Goal: Task Accomplishment & Management: Complete application form

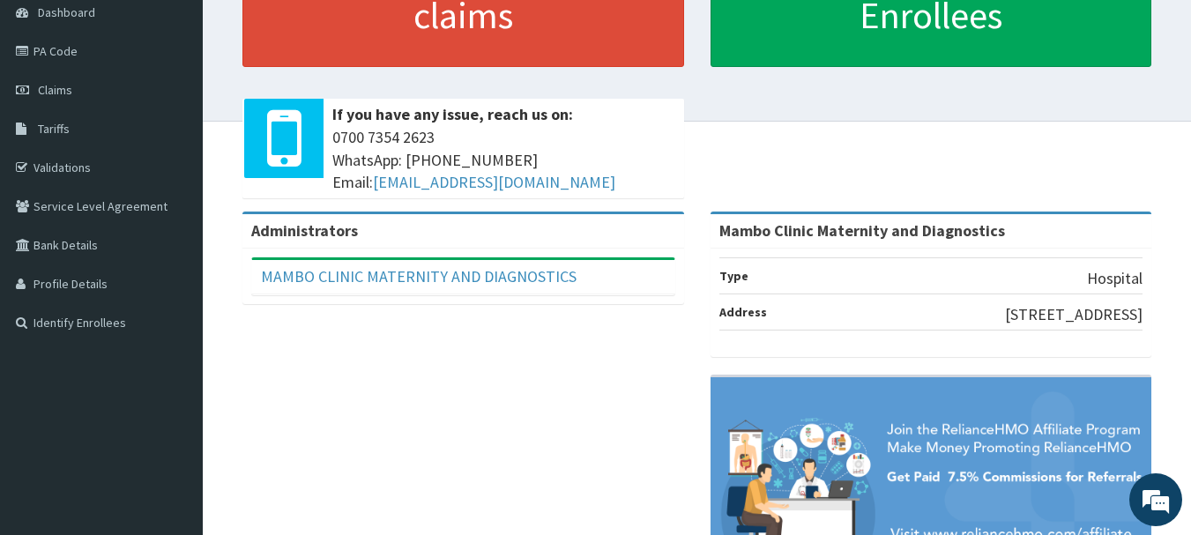
scroll to position [88, 0]
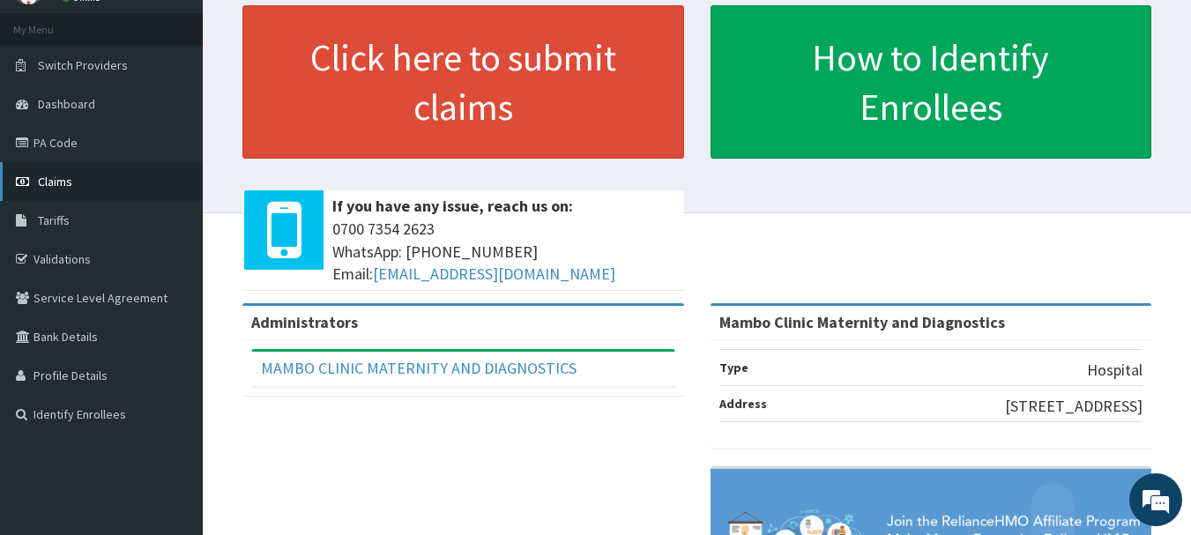
click at [89, 175] on link "Claims" at bounding box center [101, 181] width 203 height 39
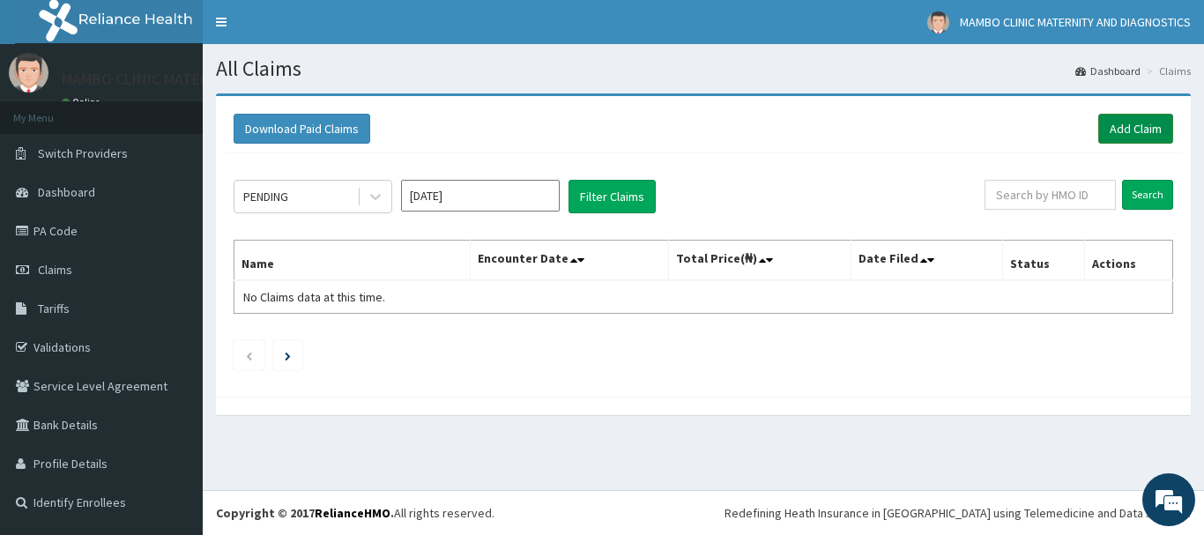
click at [1139, 131] on link "Add Claim" at bounding box center [1136, 129] width 75 height 30
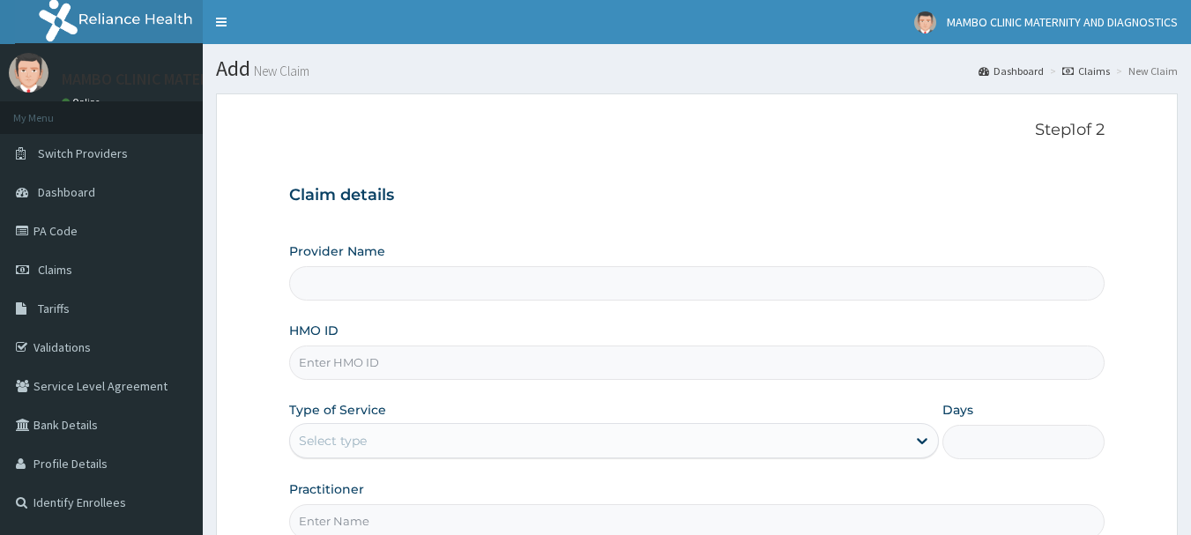
click at [482, 280] on input "Provider Name" at bounding box center [697, 283] width 817 height 34
type input "Mambo Clinic Maternity and Diagnostics"
click at [363, 362] on input "HMO ID" at bounding box center [697, 363] width 817 height 34
type input "c"
type input "CHL/11679/G"
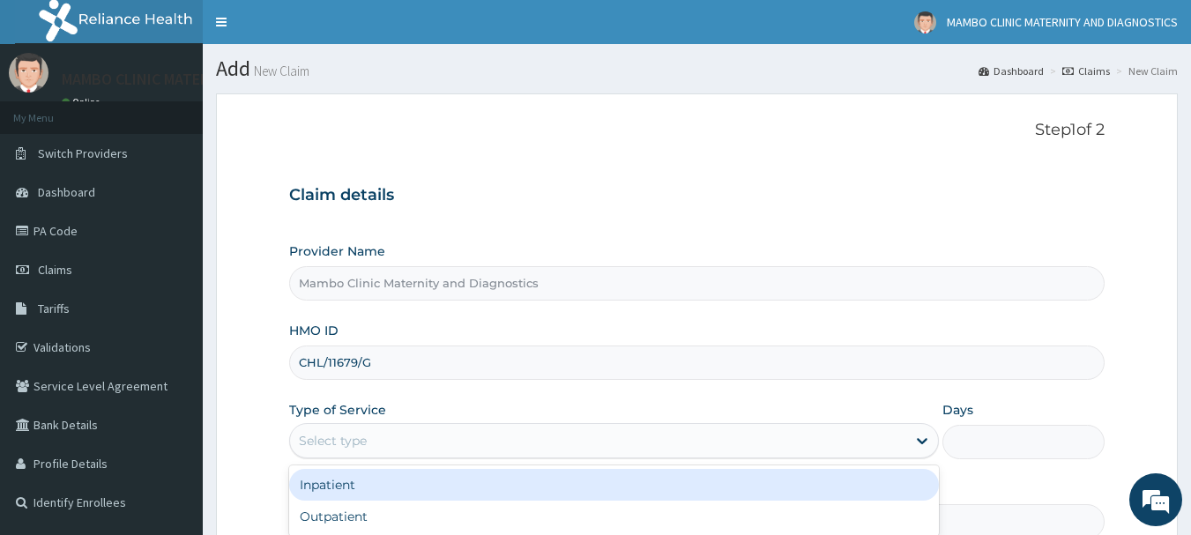
click at [441, 437] on div "Select type" at bounding box center [598, 441] width 616 height 28
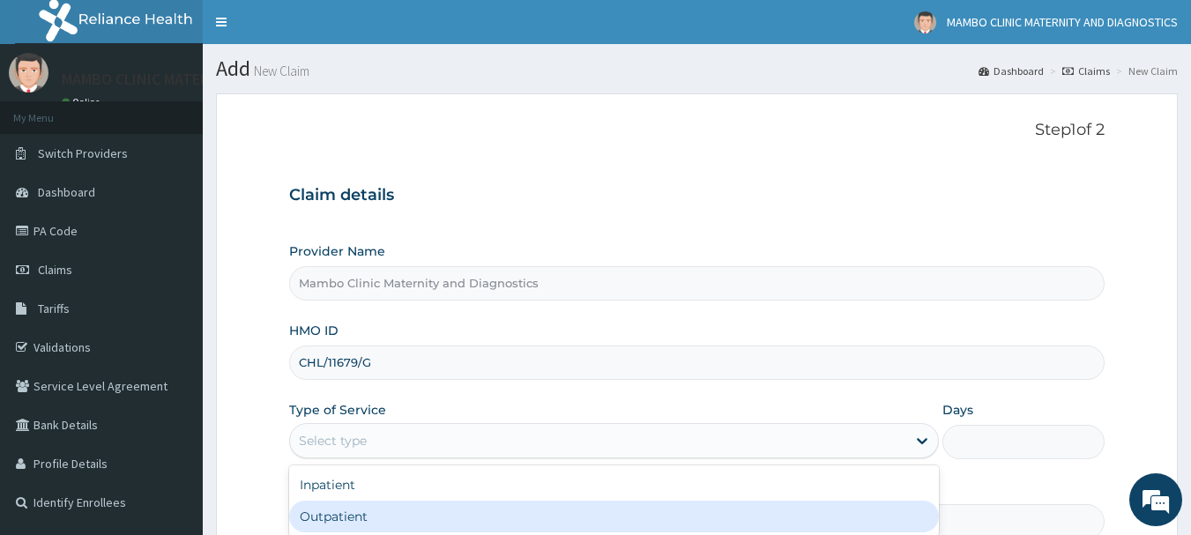
drag, startPoint x: 436, startPoint y: 512, endPoint x: 651, endPoint y: 499, distance: 214.7
click at [438, 512] on div "Outpatient" at bounding box center [614, 517] width 650 height 32
type input "1"
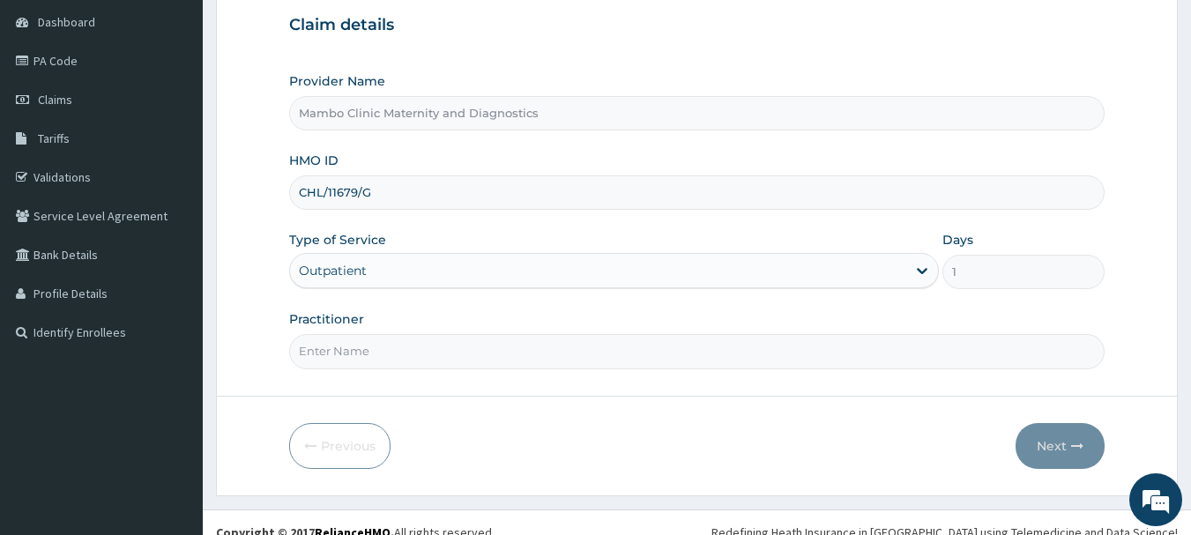
scroll to position [190, 0]
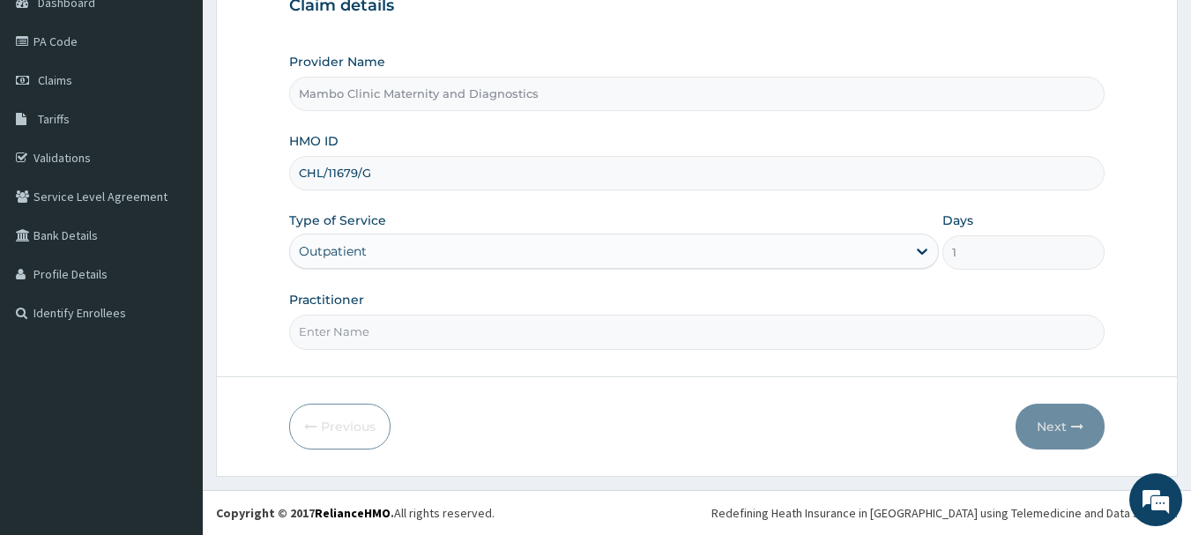
click at [414, 329] on input "Practitioner" at bounding box center [697, 332] width 817 height 34
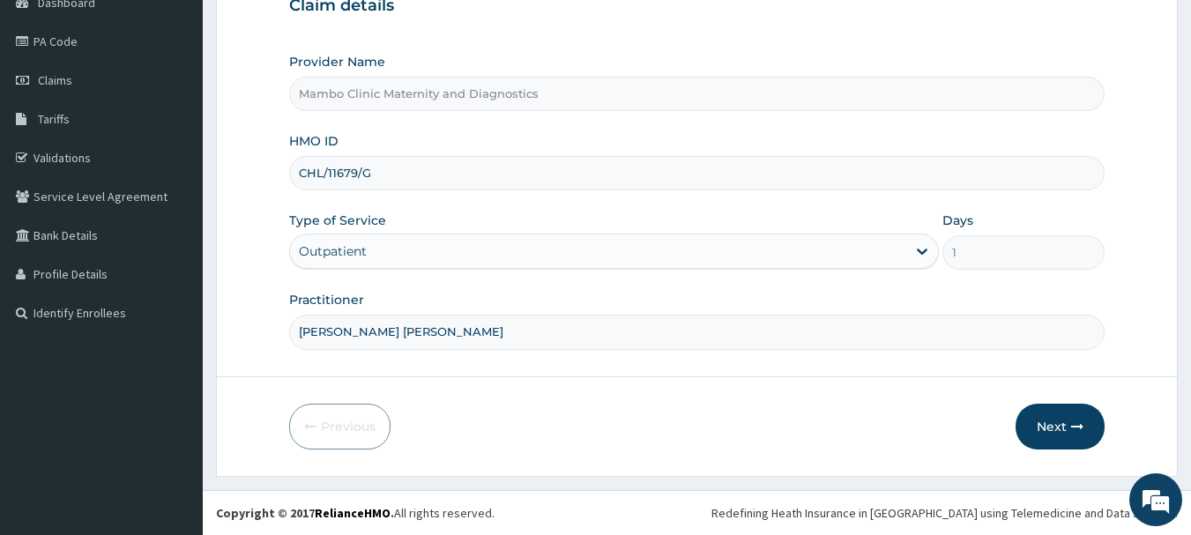
type input "DR JAMES ADEYEMI BABATUNDE"
click at [431, 175] on input "CHL/11679/G" at bounding box center [697, 173] width 817 height 34
click at [1075, 422] on icon "button" at bounding box center [1077, 427] width 12 height 12
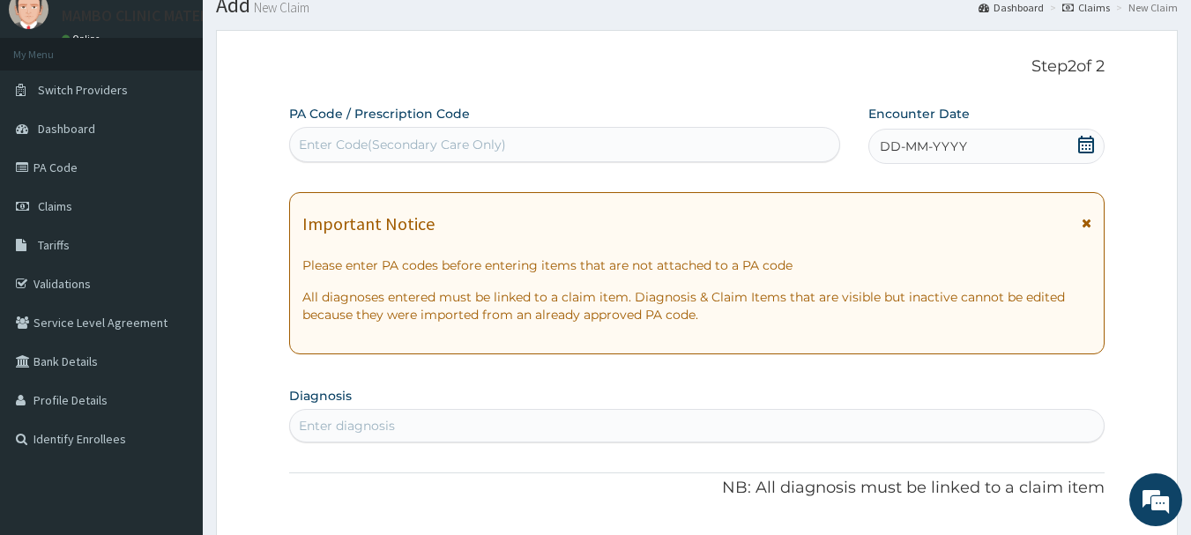
scroll to position [88, 0]
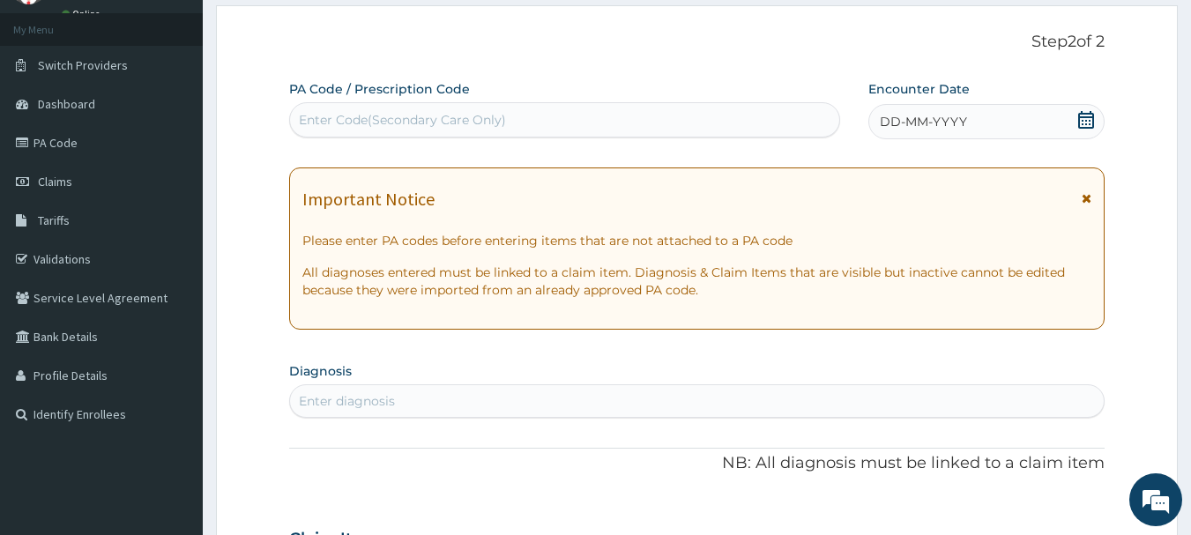
click at [456, 396] on div "Enter diagnosis" at bounding box center [697, 401] width 815 height 28
type input ","
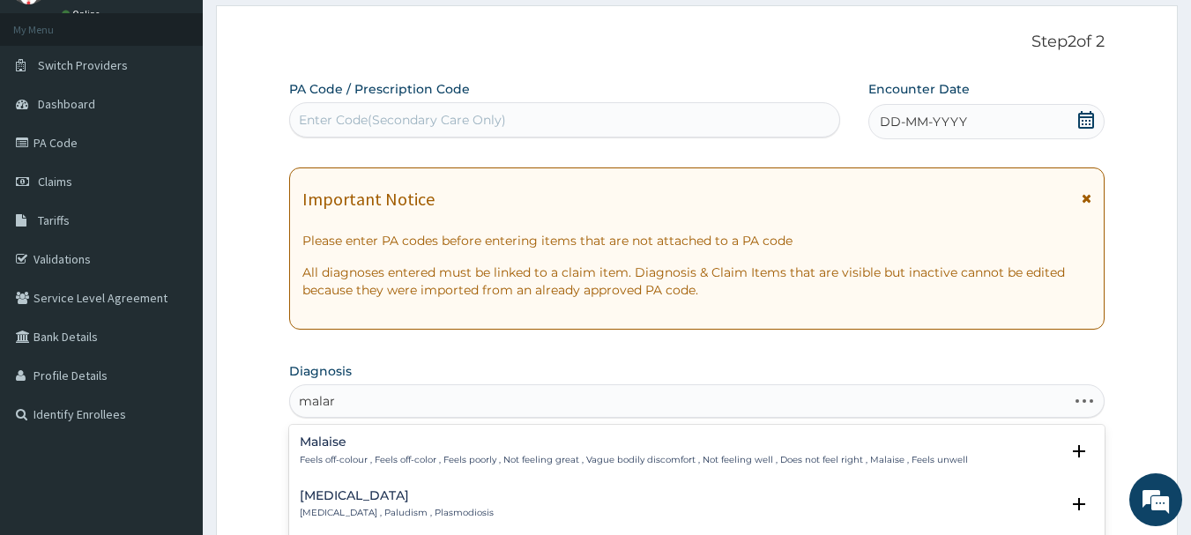
type input "malari"
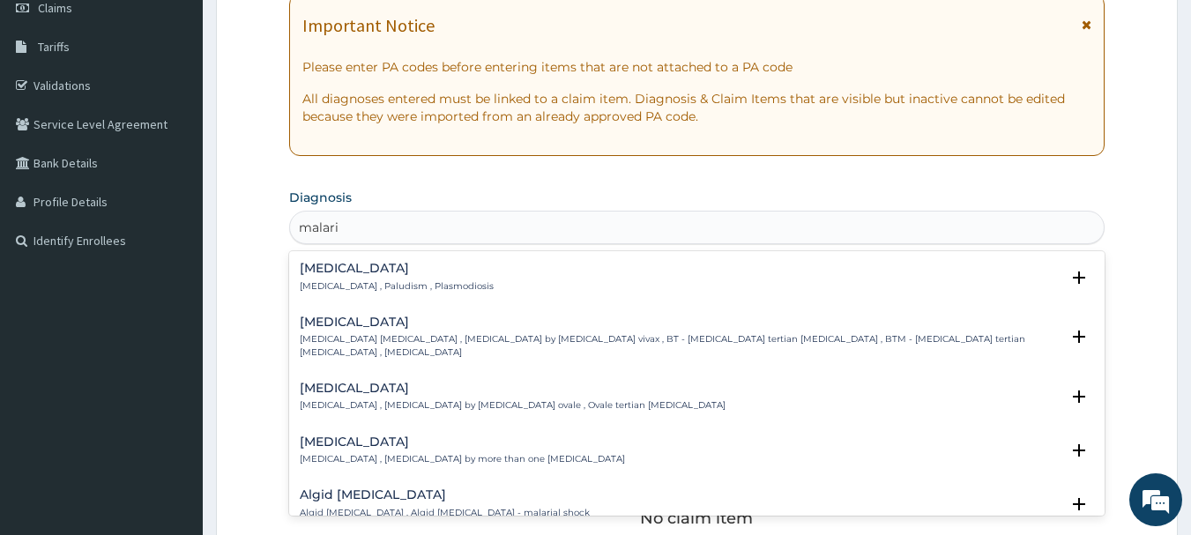
scroll to position [265, 0]
click at [414, 280] on p "Malaria , Paludism , Plasmodiosis" at bounding box center [397, 284] width 194 height 12
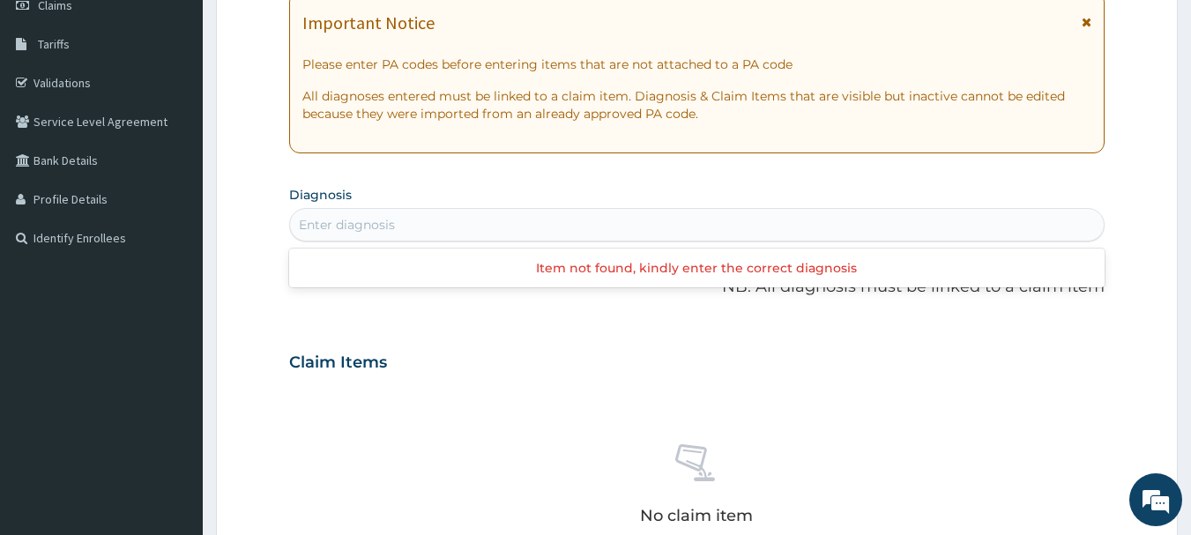
click at [417, 217] on div "Enter diagnosis" at bounding box center [697, 225] width 815 height 28
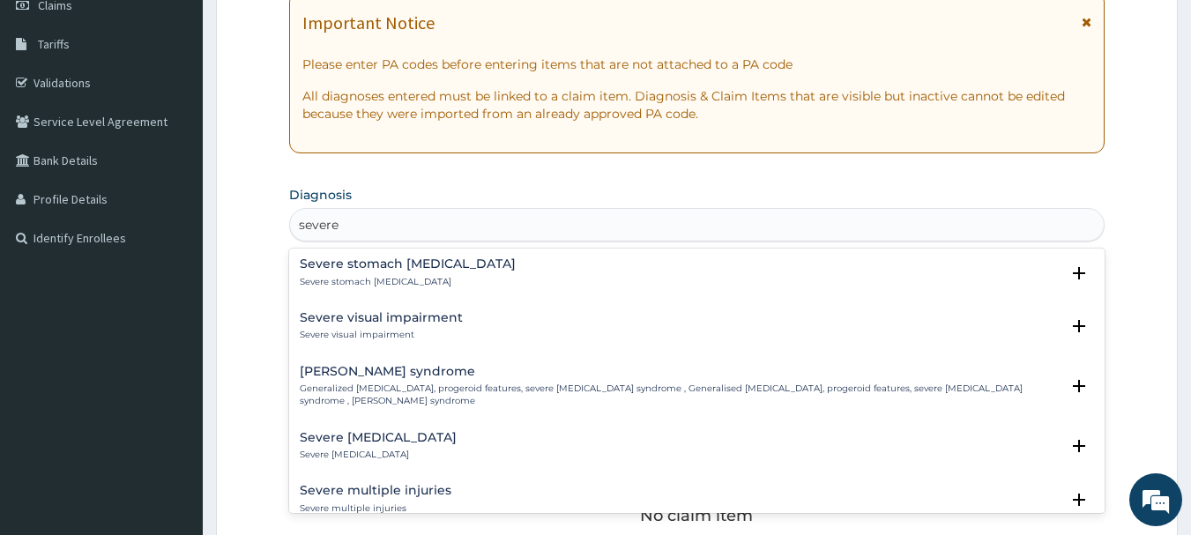
scroll to position [2606, 0]
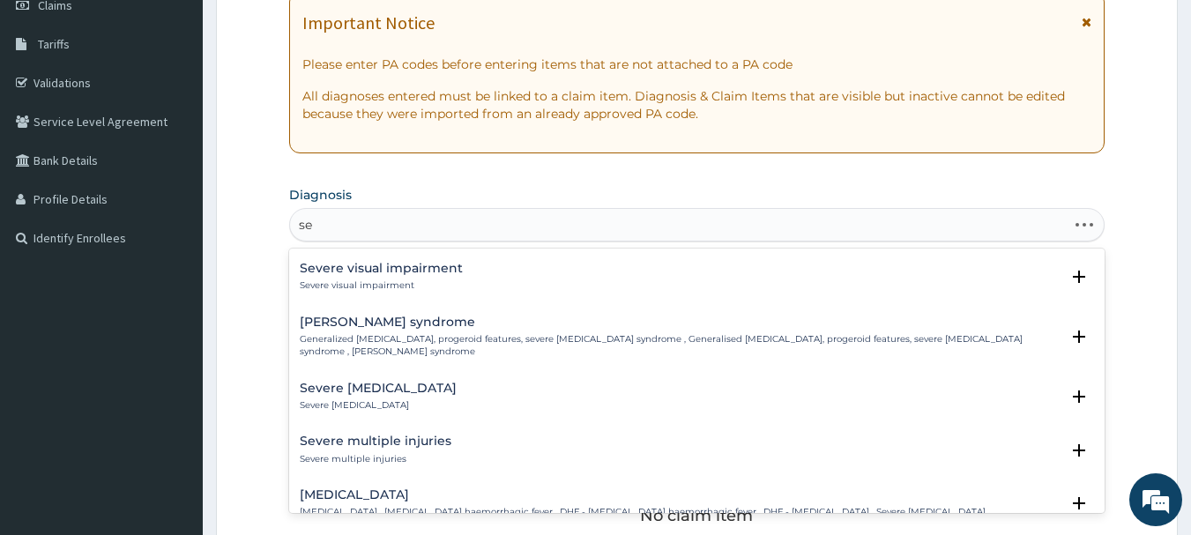
type input "s"
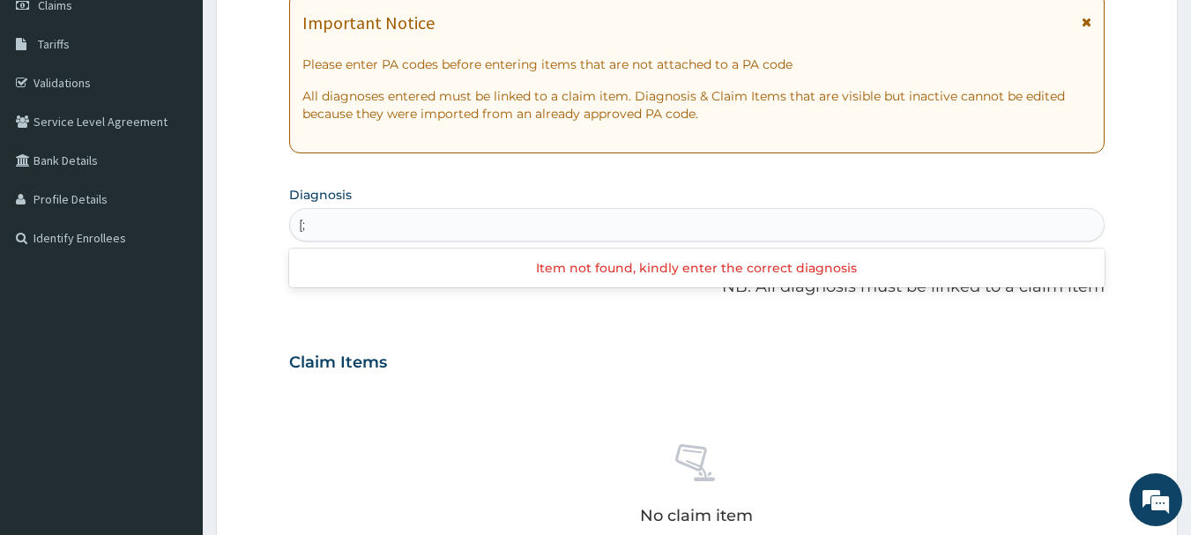
type input "["
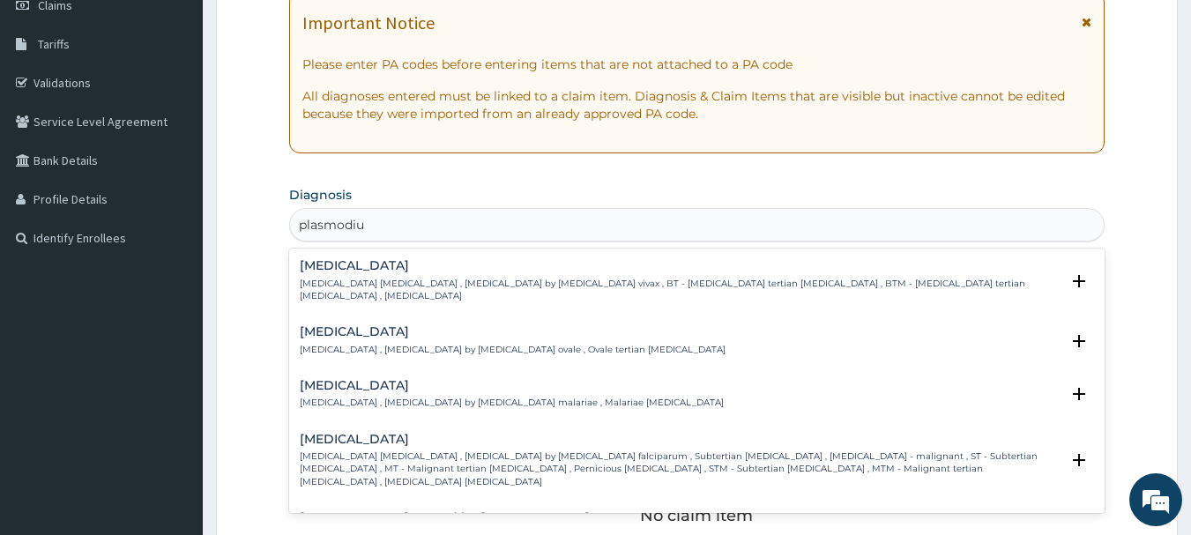
type input "plasmodi"
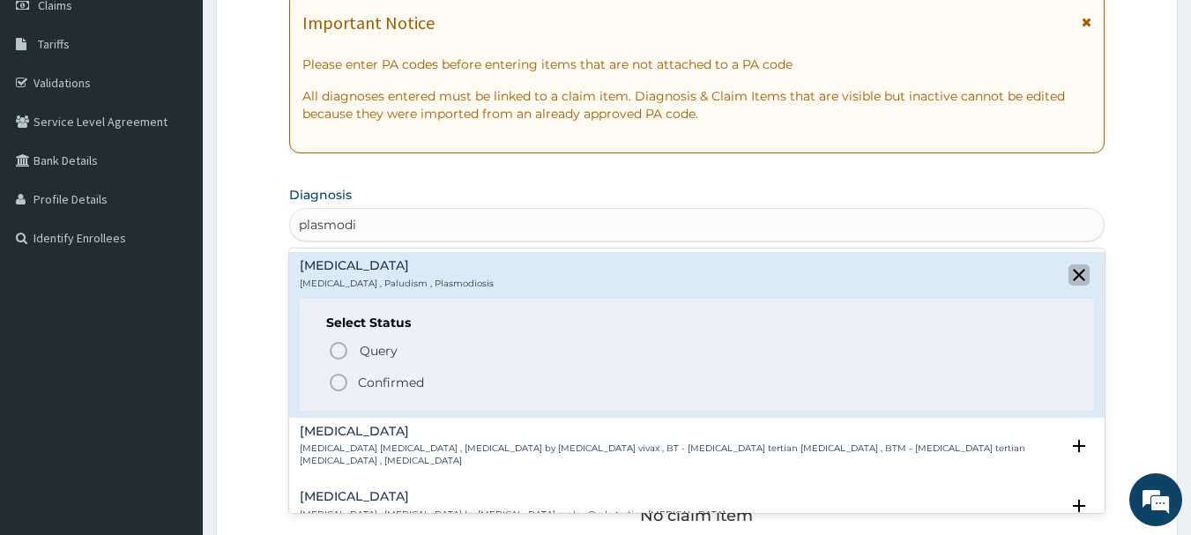
click at [1073, 273] on icon "close select status" at bounding box center [1079, 275] width 12 height 12
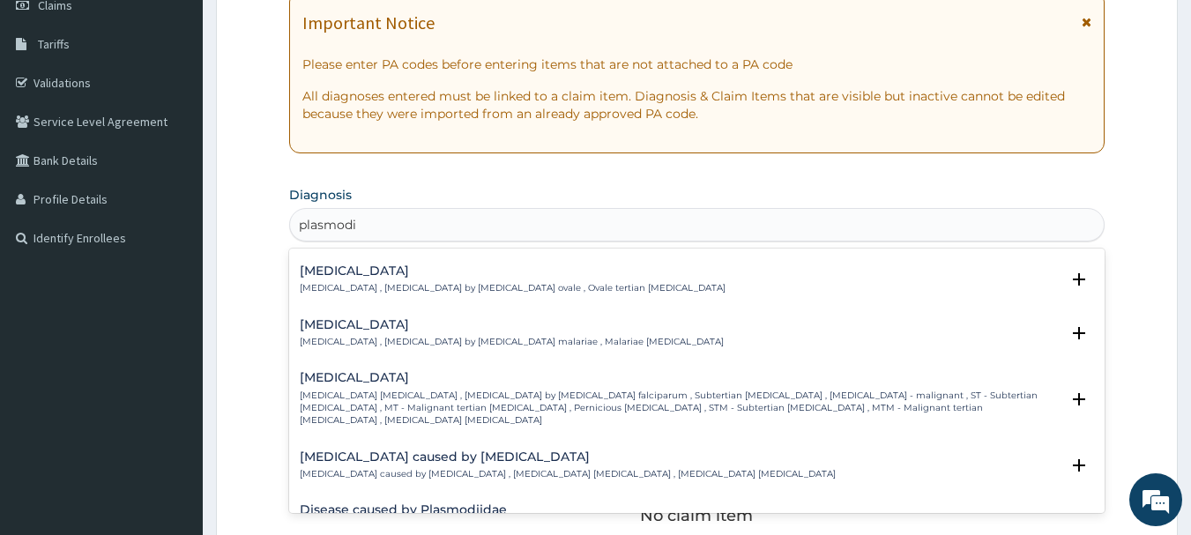
scroll to position [32, 0]
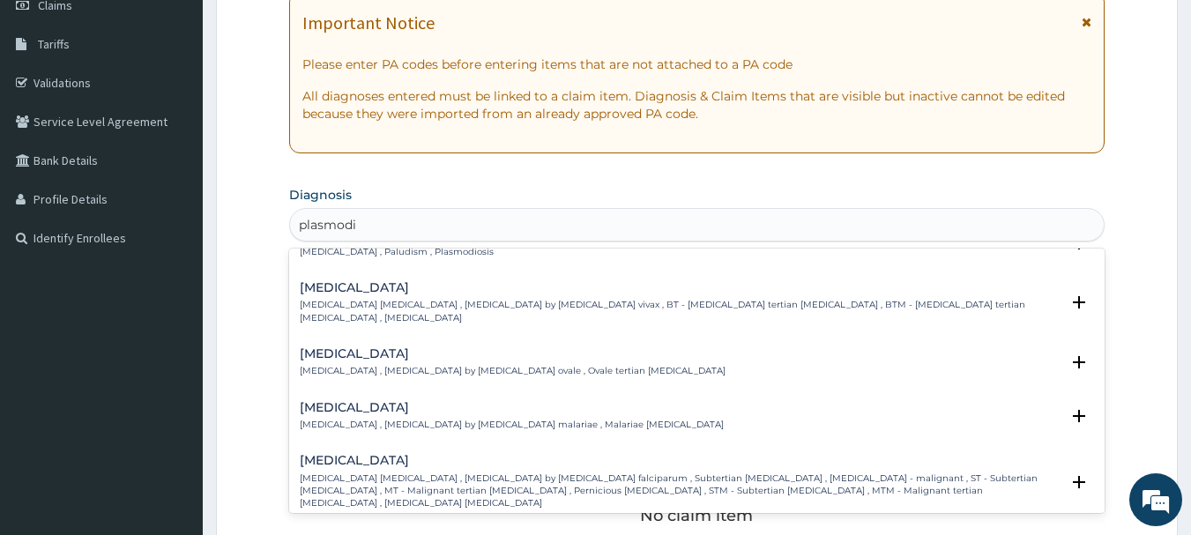
click at [600, 473] on p "Falciparum malaria , Malignant tertian malaria , Malaria by Plasmodium falcipar…" at bounding box center [680, 492] width 761 height 38
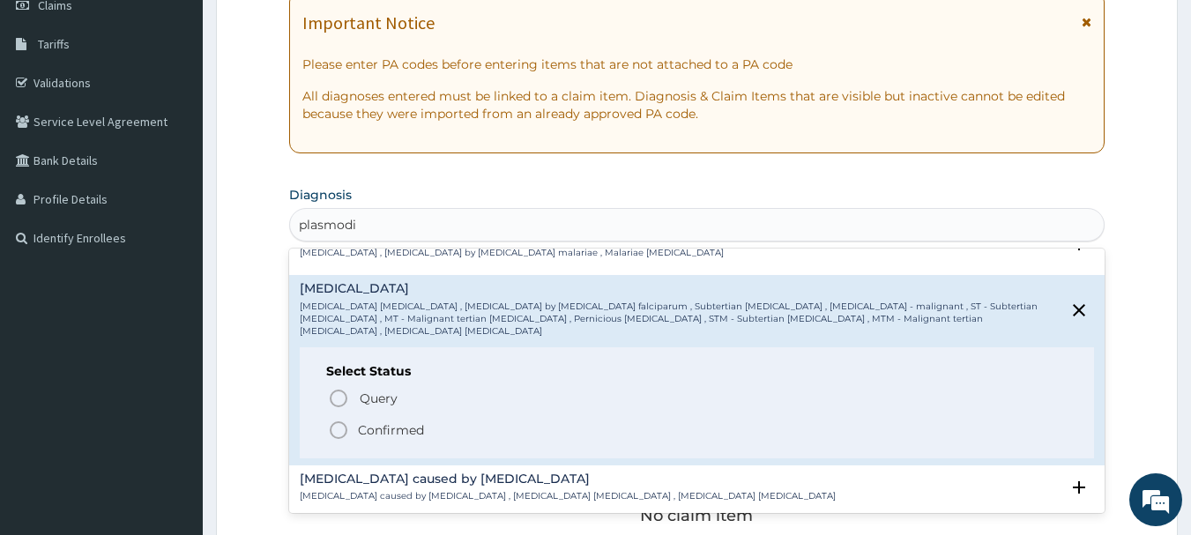
scroll to position [208, 0]
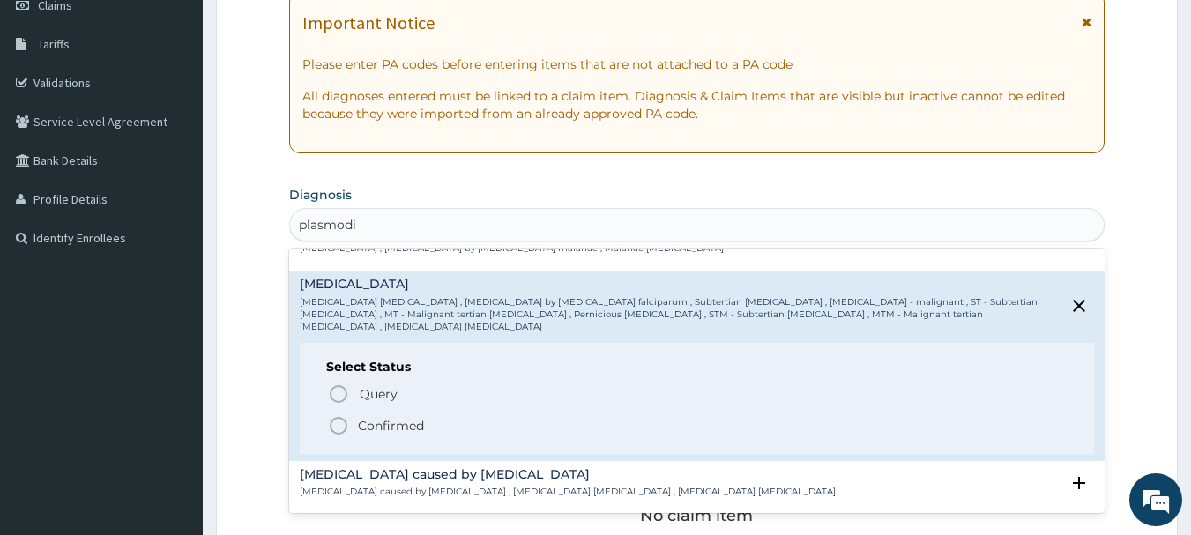
click at [382, 417] on p "Confirmed" at bounding box center [391, 426] width 66 height 18
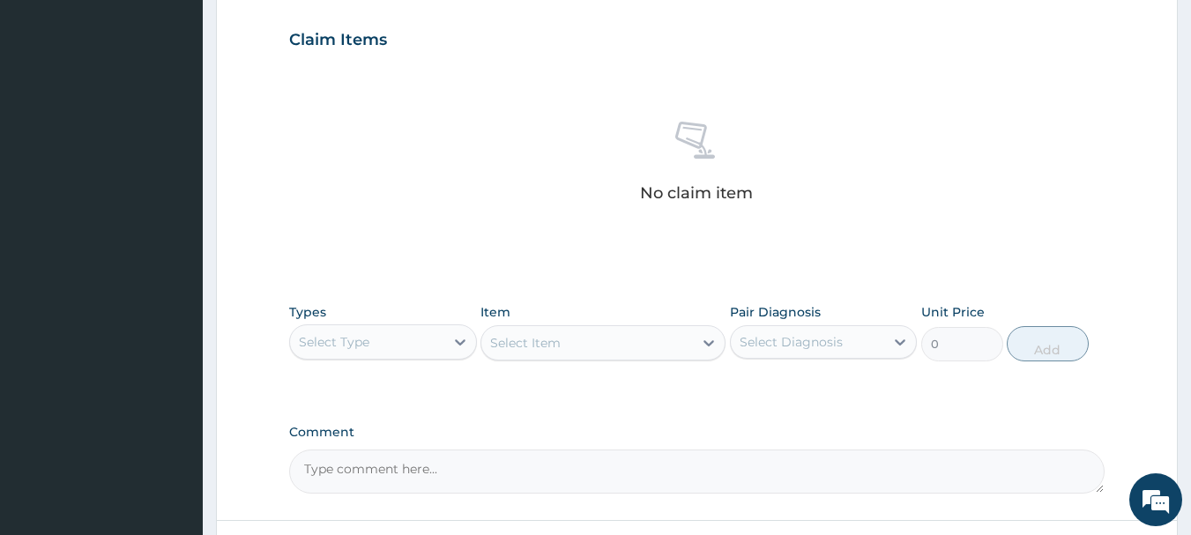
scroll to position [617, 0]
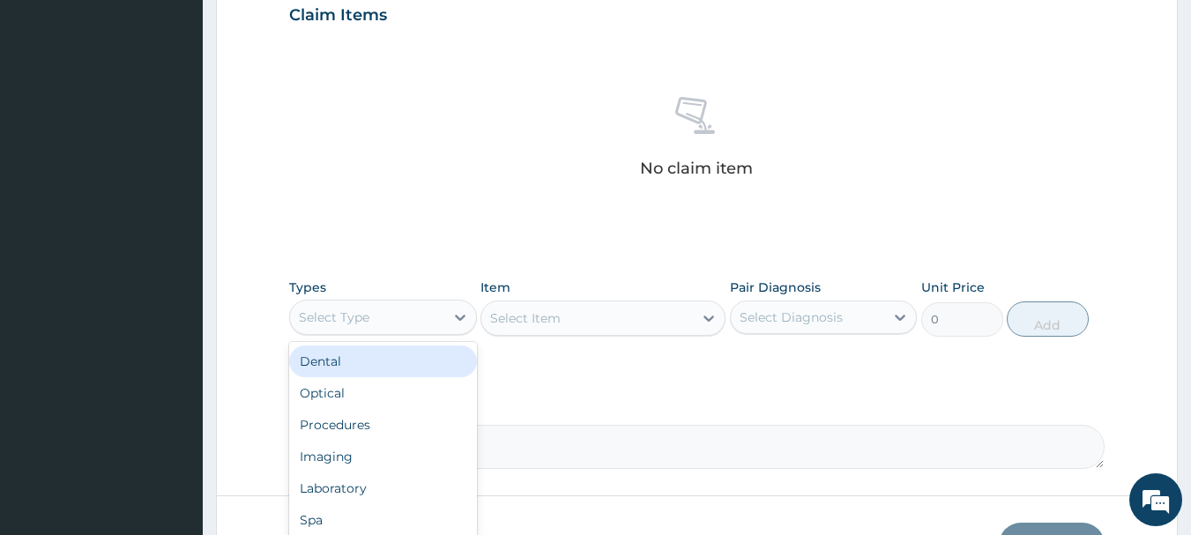
click at [402, 319] on div "Select Type" at bounding box center [367, 317] width 154 height 28
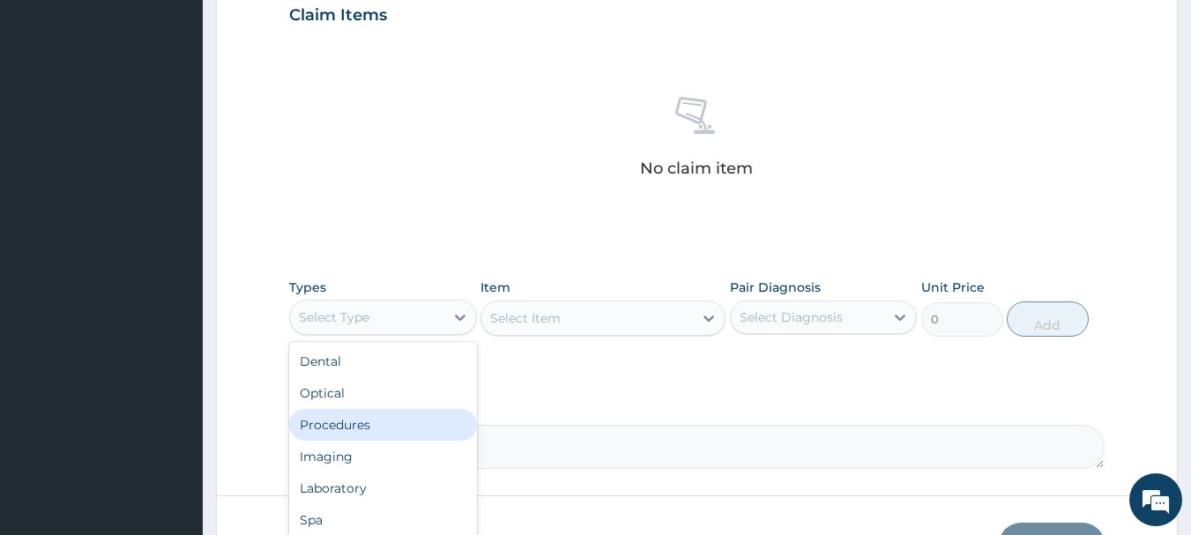
click at [392, 419] on div "Procedures" at bounding box center [383, 425] width 188 height 32
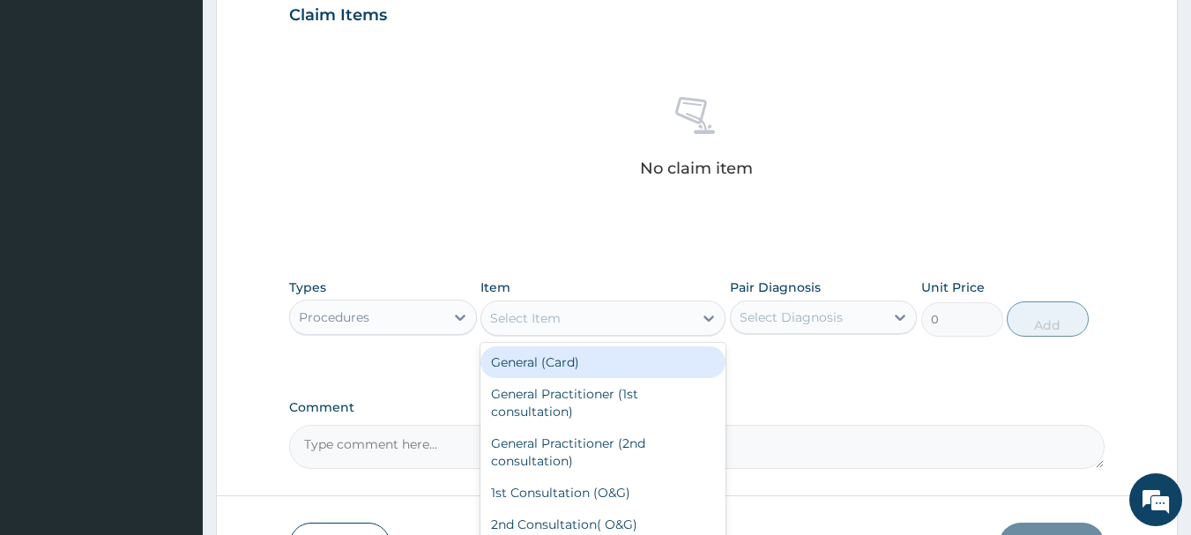
click at [519, 317] on div "Select Item" at bounding box center [525, 318] width 71 height 18
click at [534, 358] on div "General (Card)" at bounding box center [603, 363] width 245 height 32
type input "500"
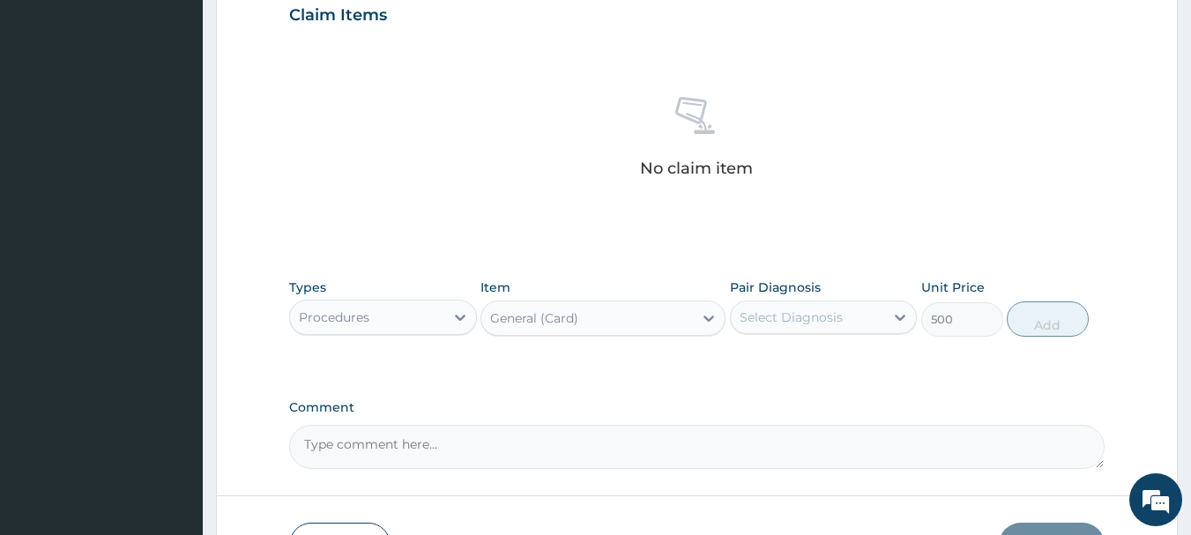
click at [806, 331] on div "Select Diagnosis" at bounding box center [808, 317] width 154 height 28
drag, startPoint x: 807, startPoint y: 359, endPoint x: 1021, endPoint y: 330, distance: 216.2
click at [816, 360] on label "Falciparum malaria" at bounding box center [813, 361] width 109 height 18
checkbox input "true"
drag, startPoint x: 1089, startPoint y: 313, endPoint x: 882, endPoint y: 350, distance: 210.5
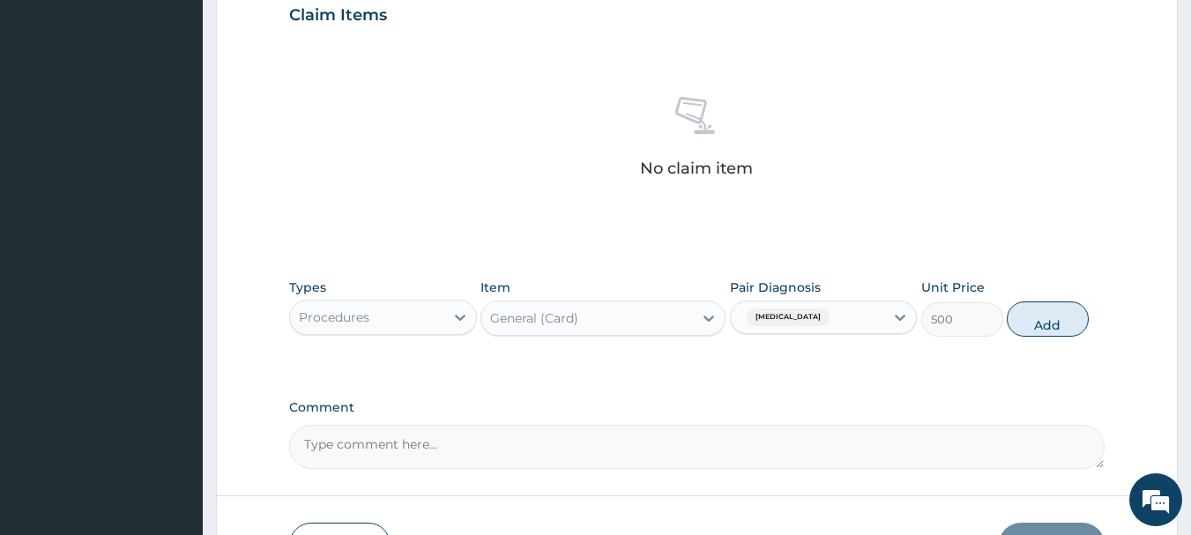
click at [1084, 317] on div "Types Procedures Item General (Card) Pair Diagnosis Falciparum malaria Unit Pri…" at bounding box center [697, 308] width 817 height 76
click at [1061, 323] on button "Add" at bounding box center [1048, 319] width 82 height 35
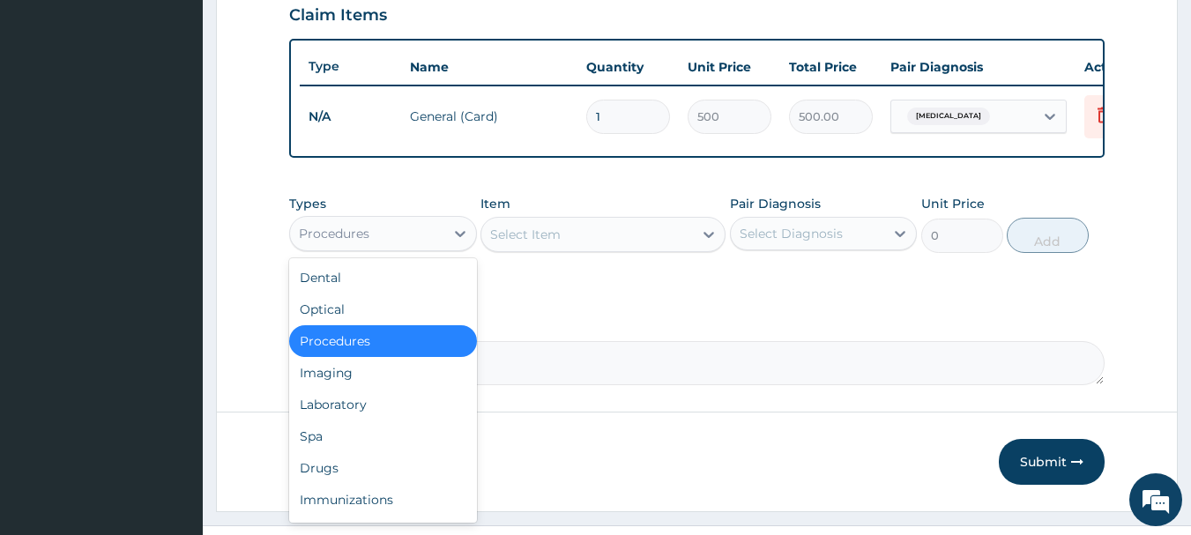
click at [436, 248] on div "Procedures" at bounding box center [367, 234] width 154 height 28
click at [365, 357] on div "Procedures" at bounding box center [383, 341] width 188 height 32
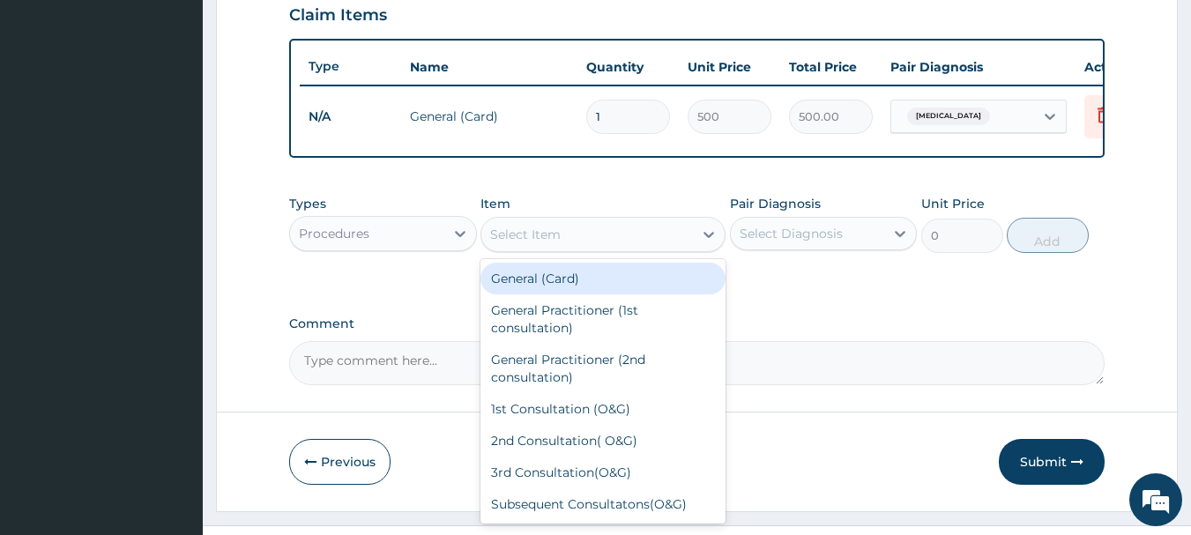
click at [535, 243] on div "Select Item" at bounding box center [525, 235] width 71 height 18
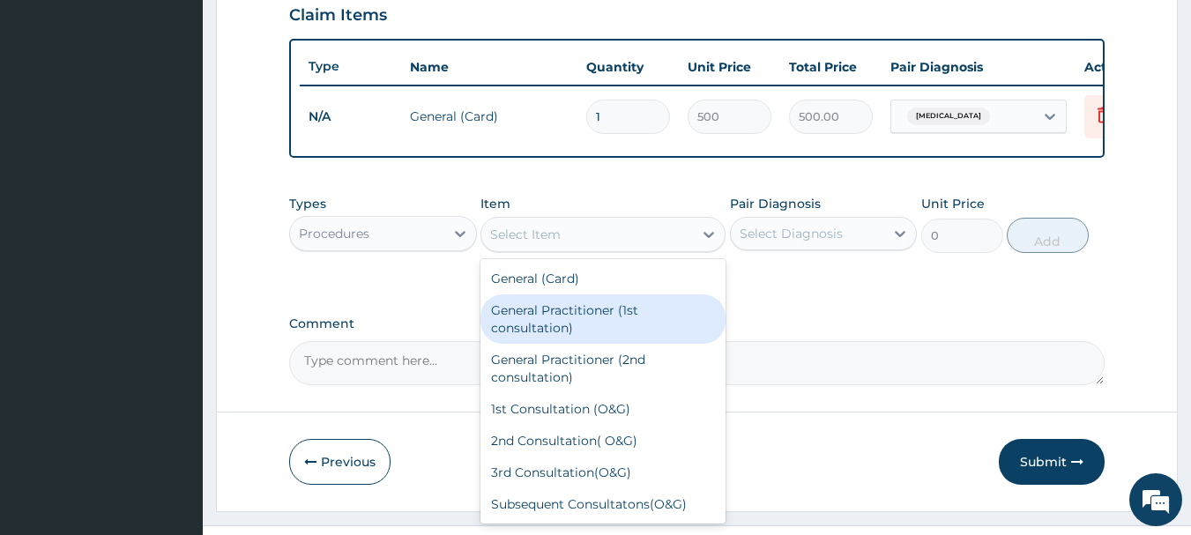
drag, startPoint x: 548, startPoint y: 332, endPoint x: 602, endPoint y: 321, distance: 55.0
click at [549, 333] on div "General Practitioner (1st consultation)" at bounding box center [603, 319] width 245 height 49
type input "1500"
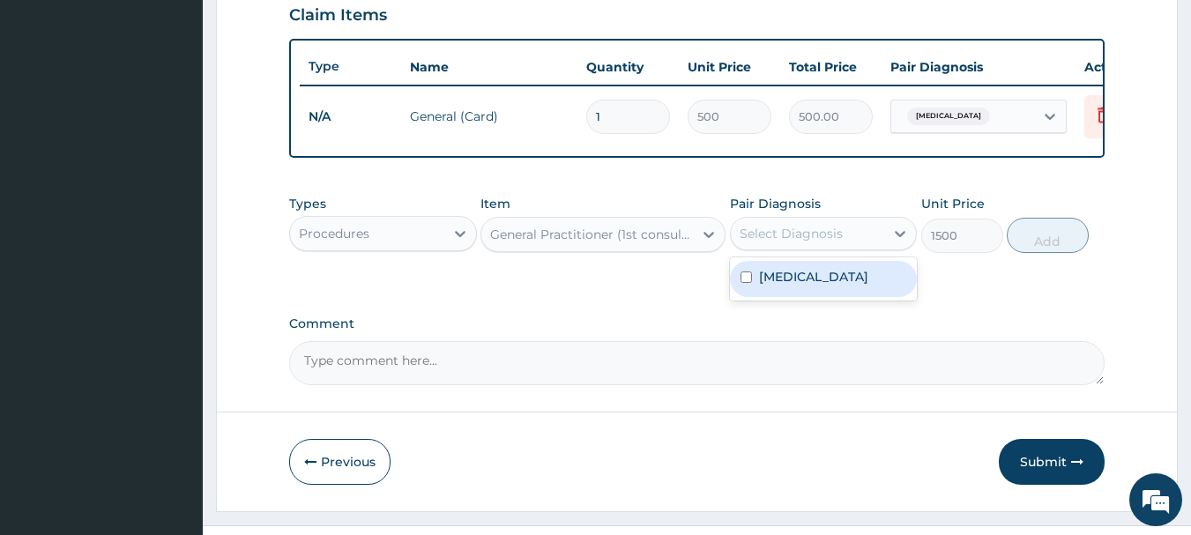
click at [773, 240] on div "Select Diagnosis" at bounding box center [791, 234] width 103 height 18
click at [788, 283] on div "Falciparum malaria" at bounding box center [824, 279] width 188 height 36
checkbox input "true"
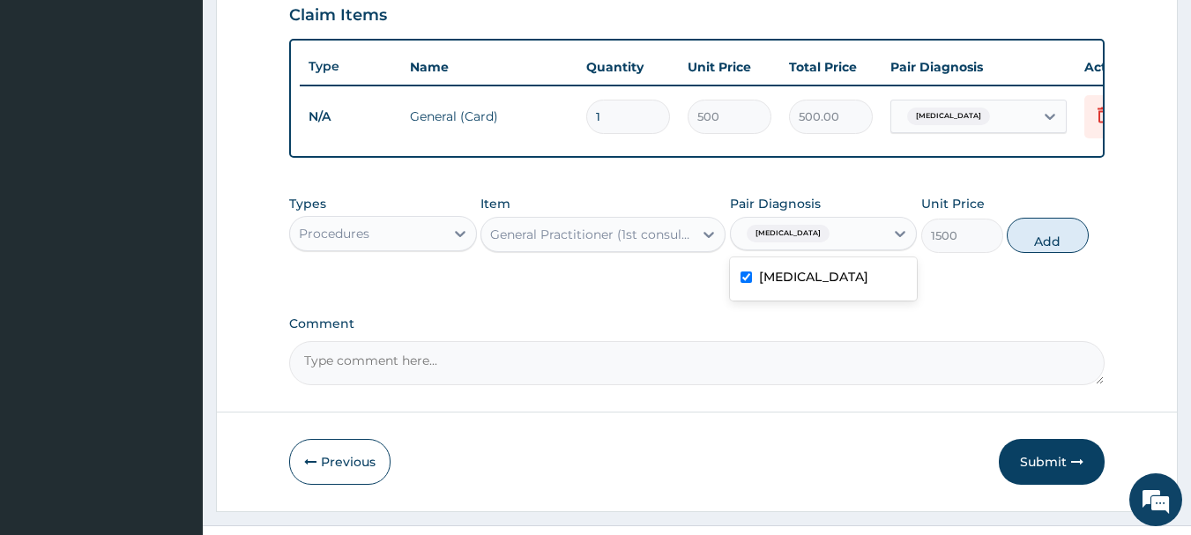
drag, startPoint x: 1063, startPoint y: 238, endPoint x: 994, endPoint y: 280, distance: 80.8
click at [1063, 239] on button "Add" at bounding box center [1048, 235] width 82 height 35
type input "0"
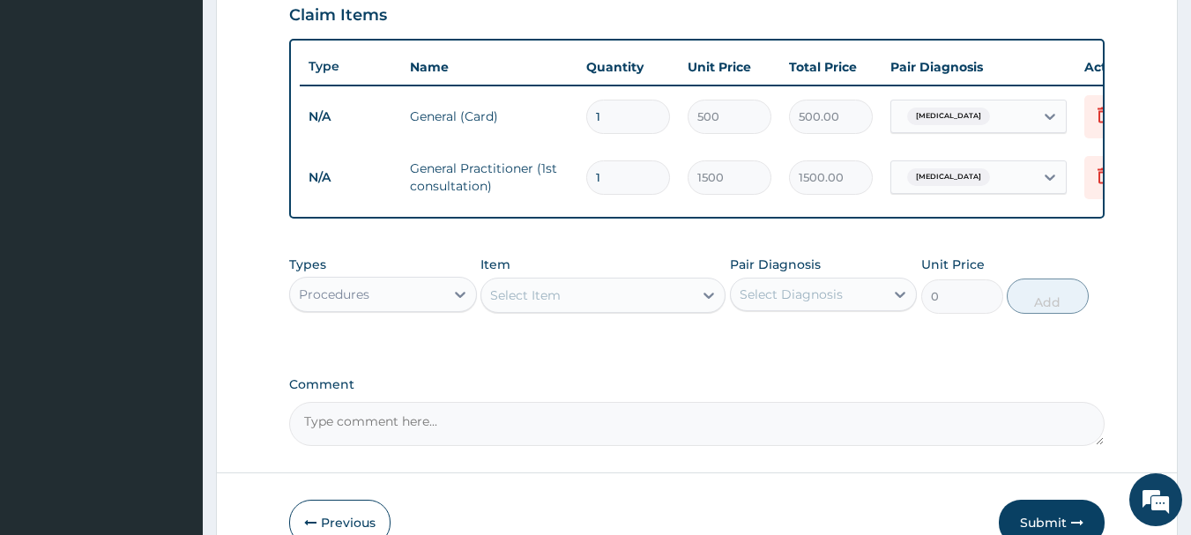
click at [512, 303] on div "Select Item" at bounding box center [525, 296] width 71 height 18
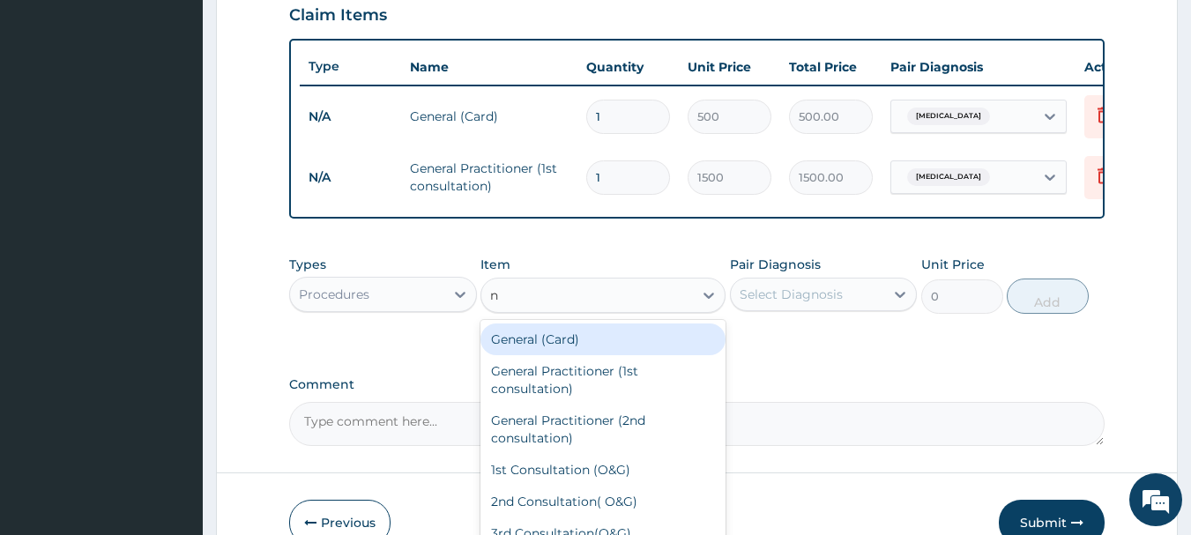
type input "nu"
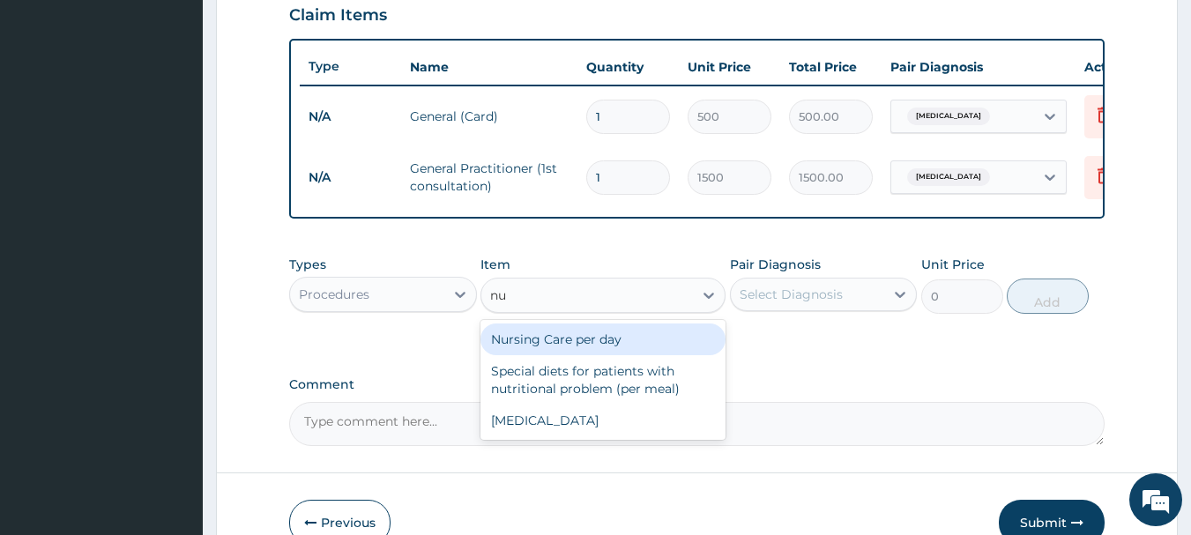
click at [586, 353] on div "Nursing Care per day" at bounding box center [603, 340] width 245 height 32
type input "1000"
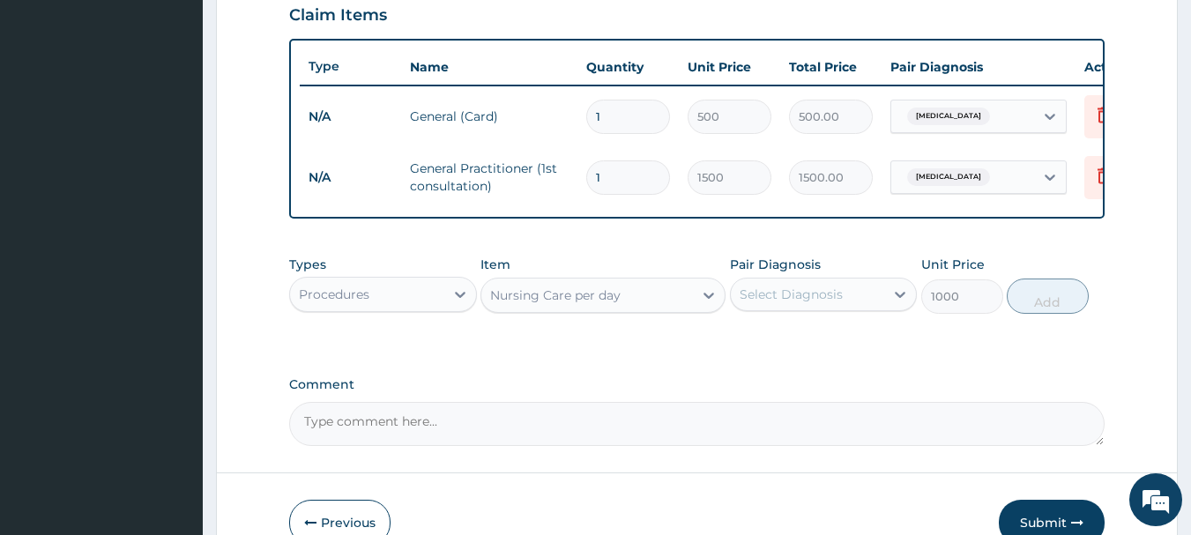
click at [794, 303] on div "Select Diagnosis" at bounding box center [791, 295] width 103 height 18
drag, startPoint x: 835, startPoint y: 345, endPoint x: 905, endPoint y: 324, distance: 72.8
click at [837, 345] on label "Falciparum malaria" at bounding box center [813, 338] width 109 height 18
checkbox input "true"
click at [1071, 302] on button "Add" at bounding box center [1048, 296] width 82 height 35
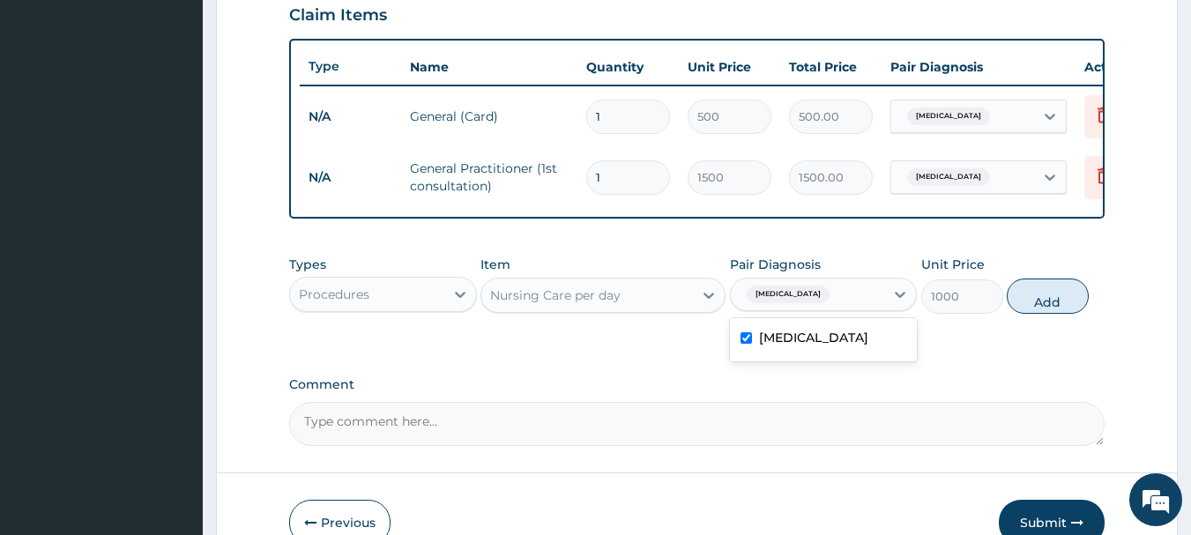
type input "0"
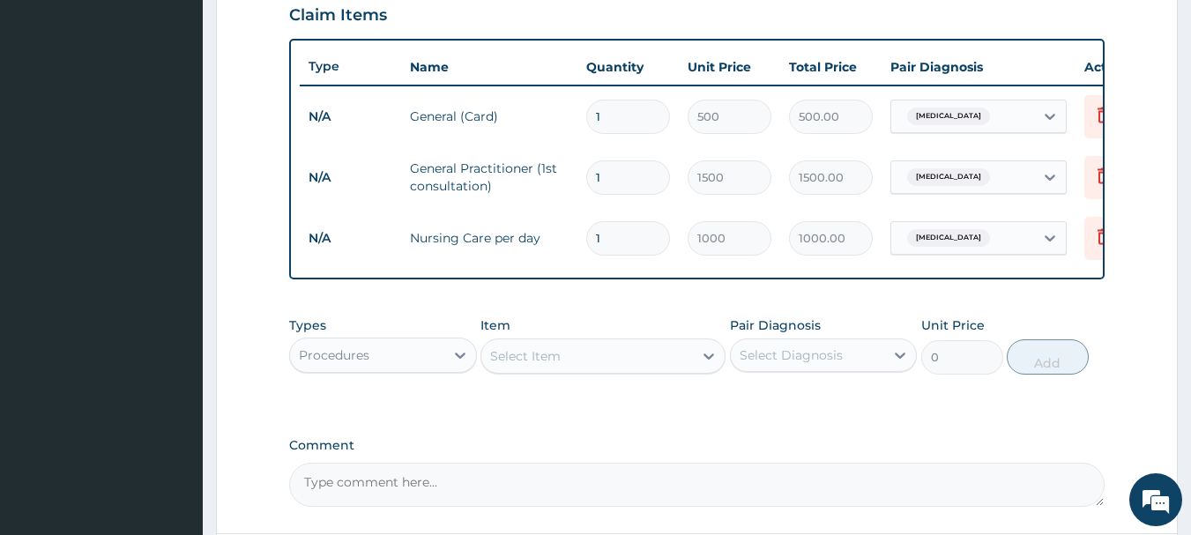
click at [514, 365] on div "Select Item" at bounding box center [525, 356] width 71 height 18
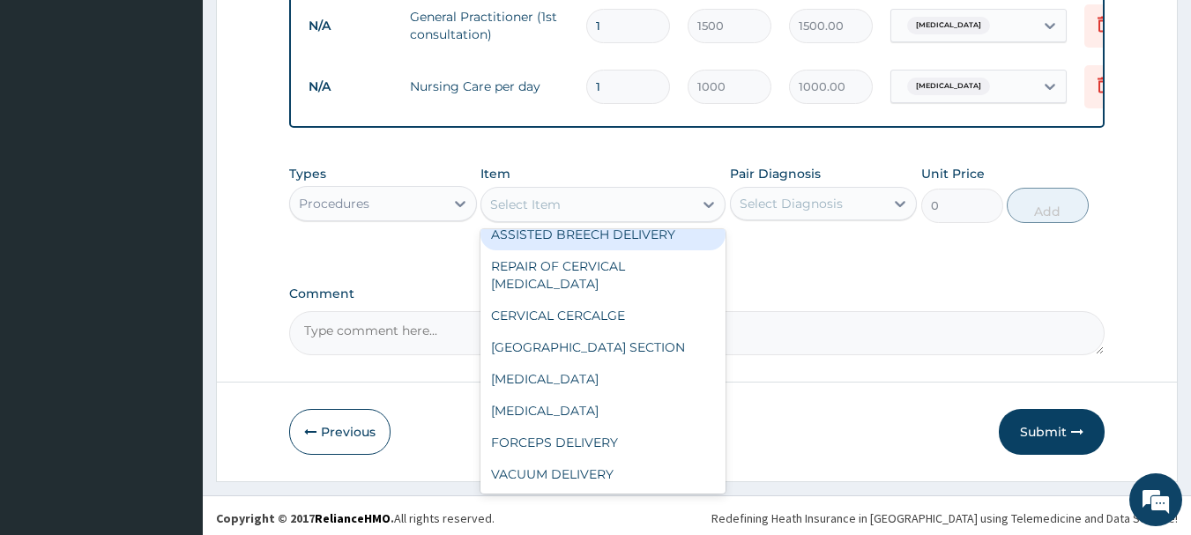
scroll to position [787, 0]
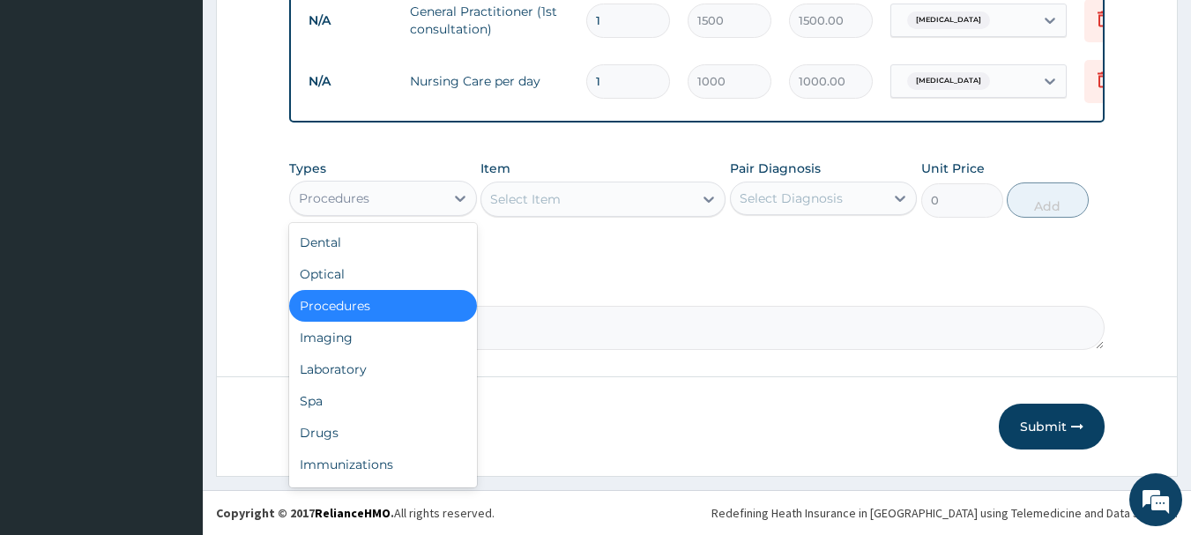
click at [388, 199] on div "Procedures" at bounding box center [367, 198] width 154 height 28
click at [389, 371] on div "Laboratory" at bounding box center [383, 370] width 188 height 32
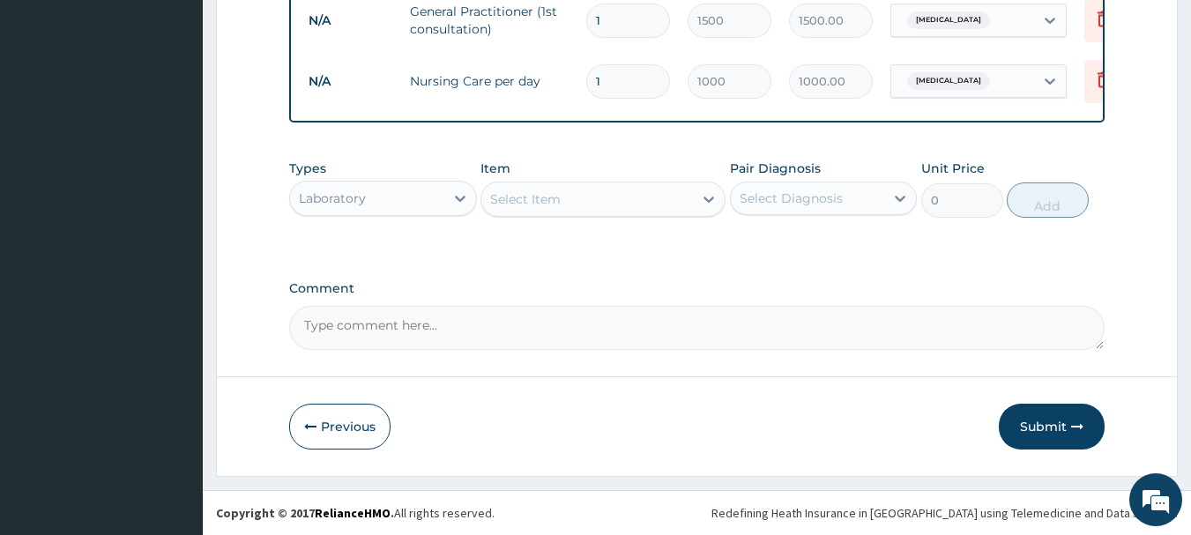
click at [535, 200] on div "Select Item" at bounding box center [525, 199] width 71 height 18
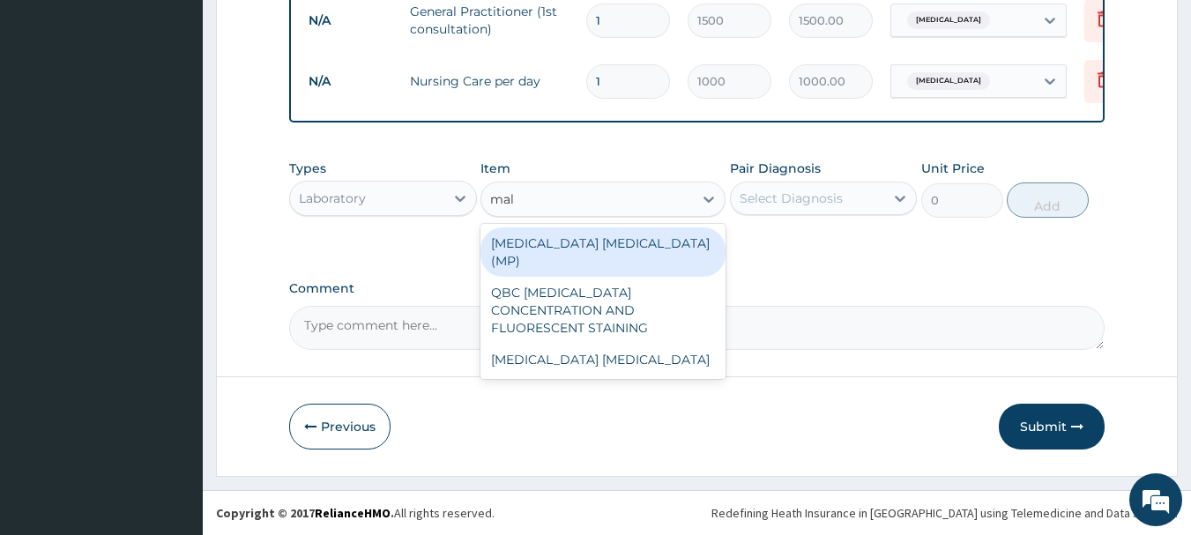
type input "mala"
click at [561, 234] on div "MALARIA PARASITE (MP)" at bounding box center [603, 251] width 245 height 49
type input "560"
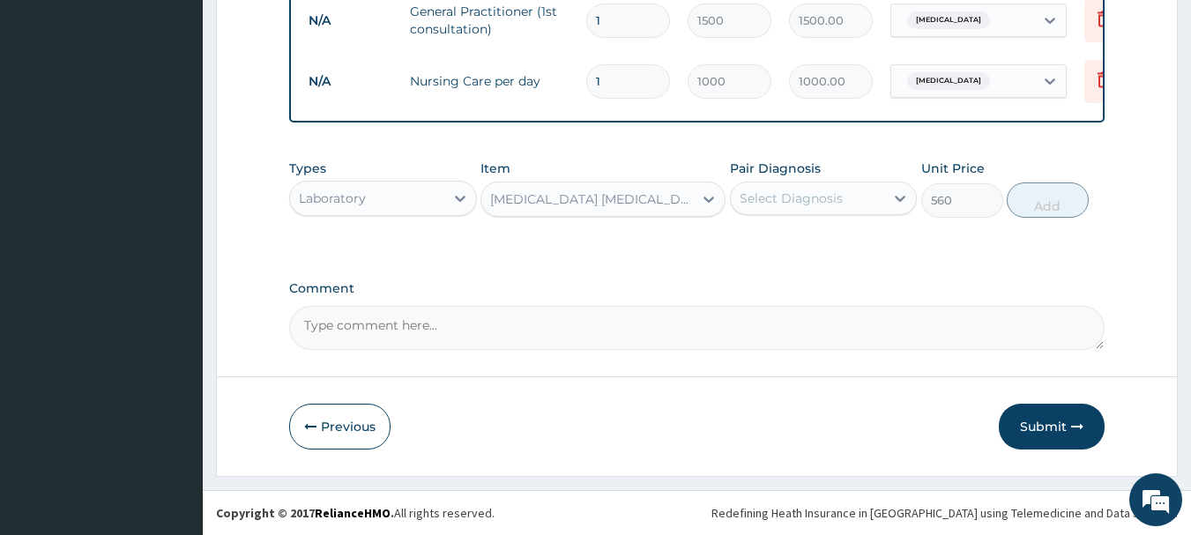
click at [821, 178] on div "Pair Diagnosis Select Diagnosis" at bounding box center [824, 189] width 188 height 58
click at [833, 198] on div "Select Diagnosis" at bounding box center [791, 199] width 103 height 18
click at [838, 248] on label "Falciparum malaria" at bounding box center [813, 242] width 109 height 18
checkbox input "true"
click at [1045, 203] on button "Add" at bounding box center [1048, 200] width 82 height 35
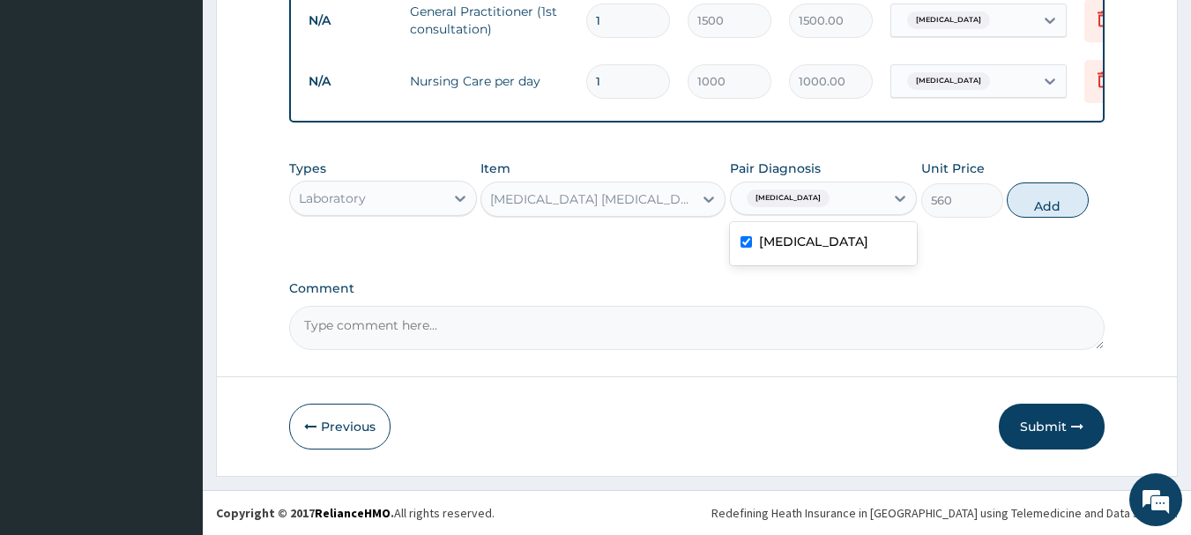
type input "0"
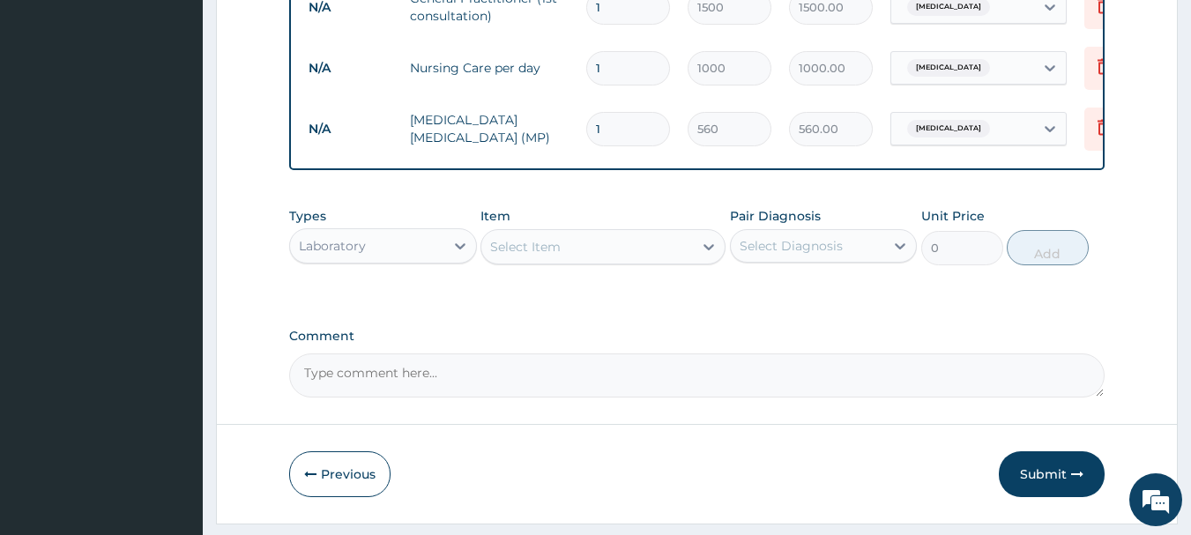
click at [391, 260] on div "Laboratory" at bounding box center [367, 246] width 154 height 28
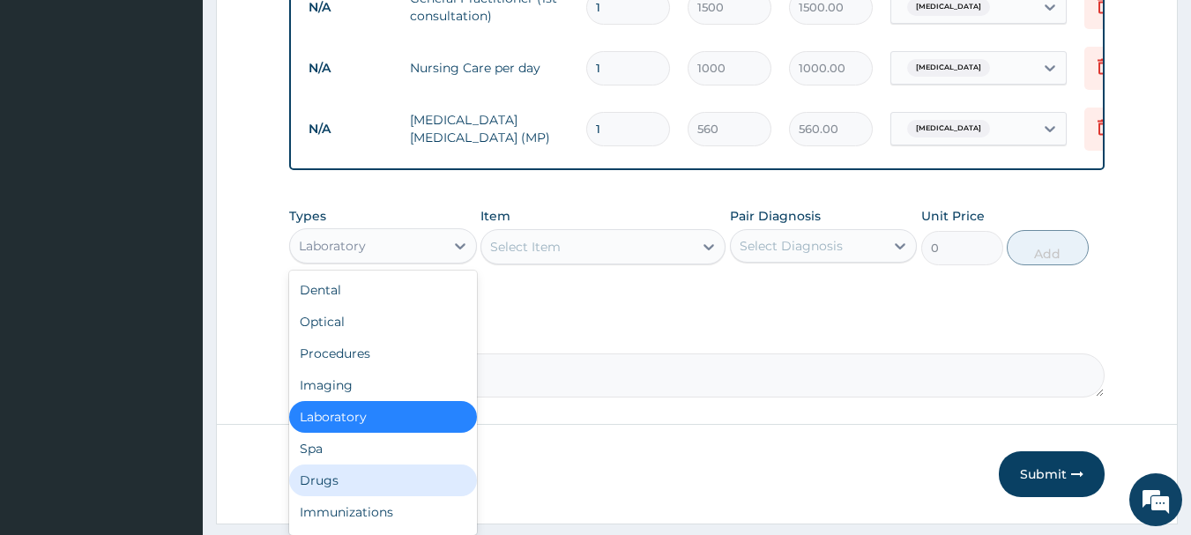
drag, startPoint x: 377, startPoint y: 496, endPoint x: 527, endPoint y: 390, distance: 184.2
click at [381, 496] on div "Drugs" at bounding box center [383, 481] width 188 height 32
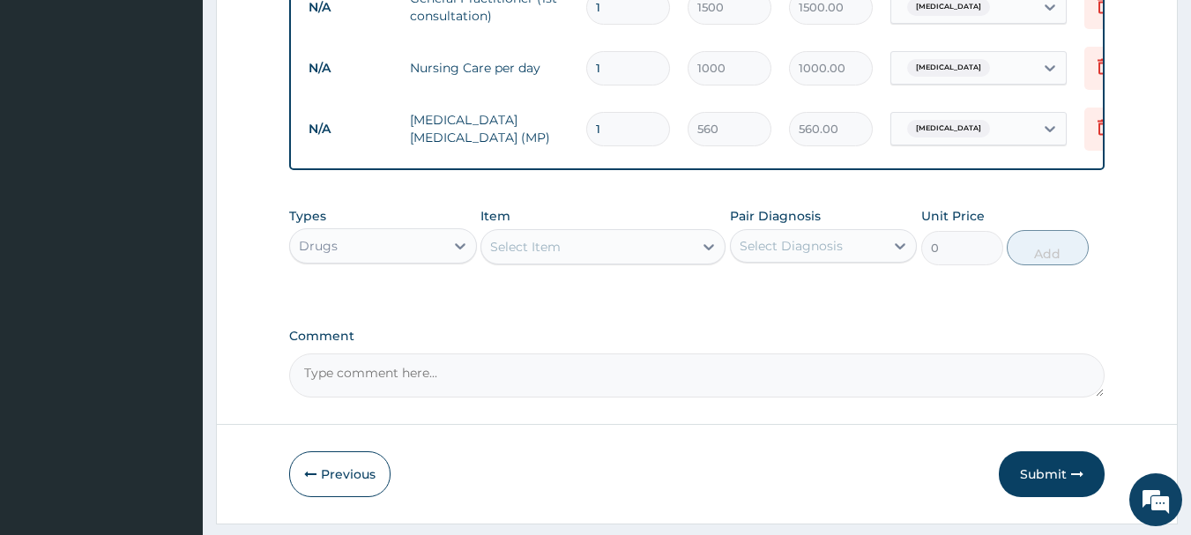
click at [563, 258] on div "Select Item" at bounding box center [587, 247] width 212 height 28
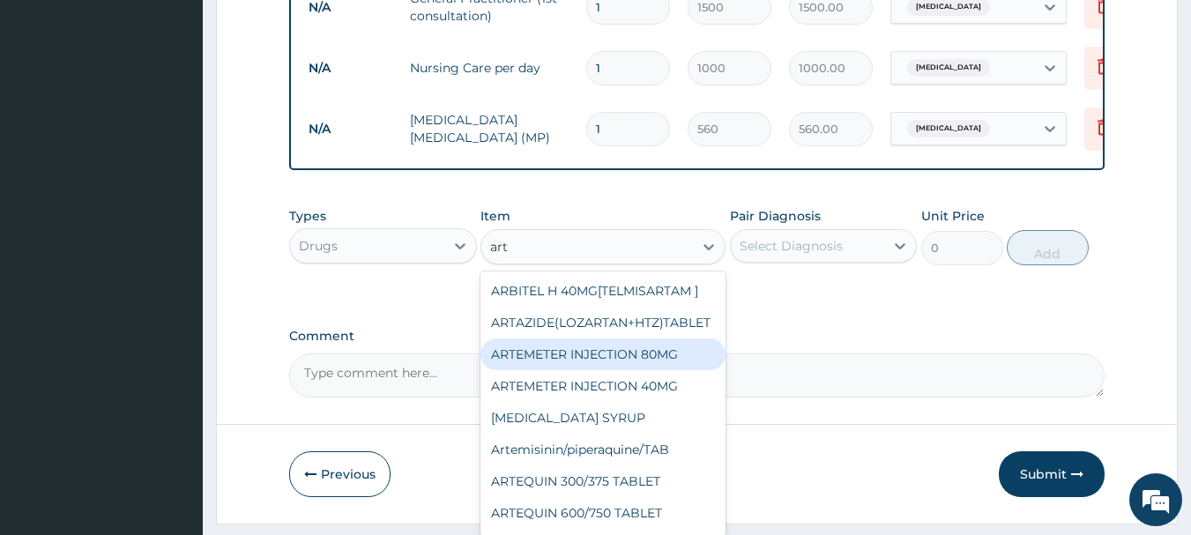
type input "arth"
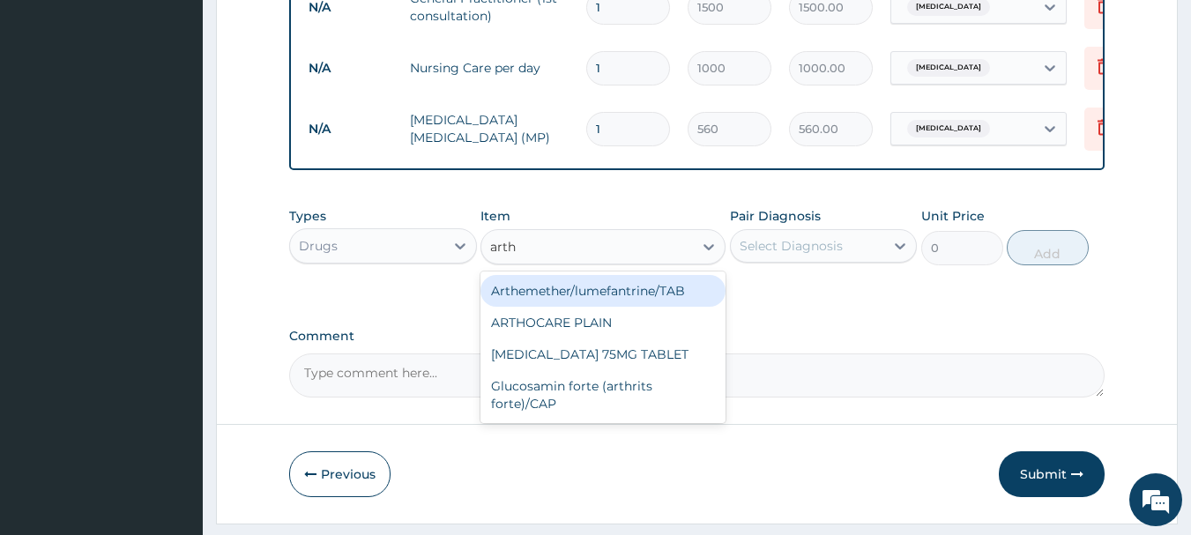
click at [576, 299] on div "Arthemether/lumefantrine/TAB" at bounding box center [603, 291] width 245 height 32
type input "24.06"
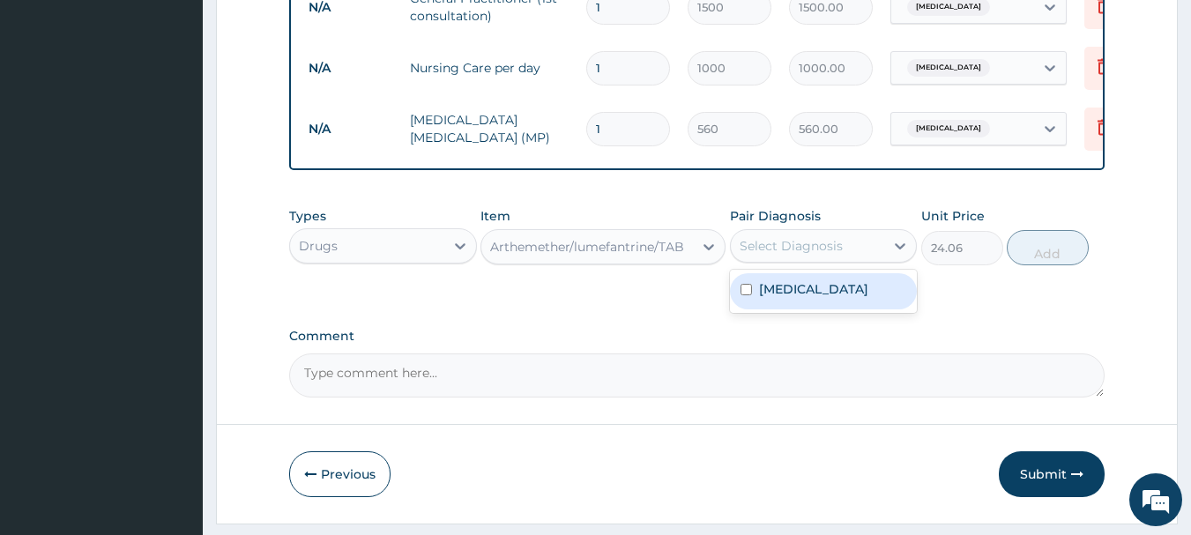
click at [799, 255] on div "Select Diagnosis" at bounding box center [791, 246] width 103 height 18
click at [824, 298] on label "Falciparum malaria" at bounding box center [813, 289] width 109 height 18
checkbox input "true"
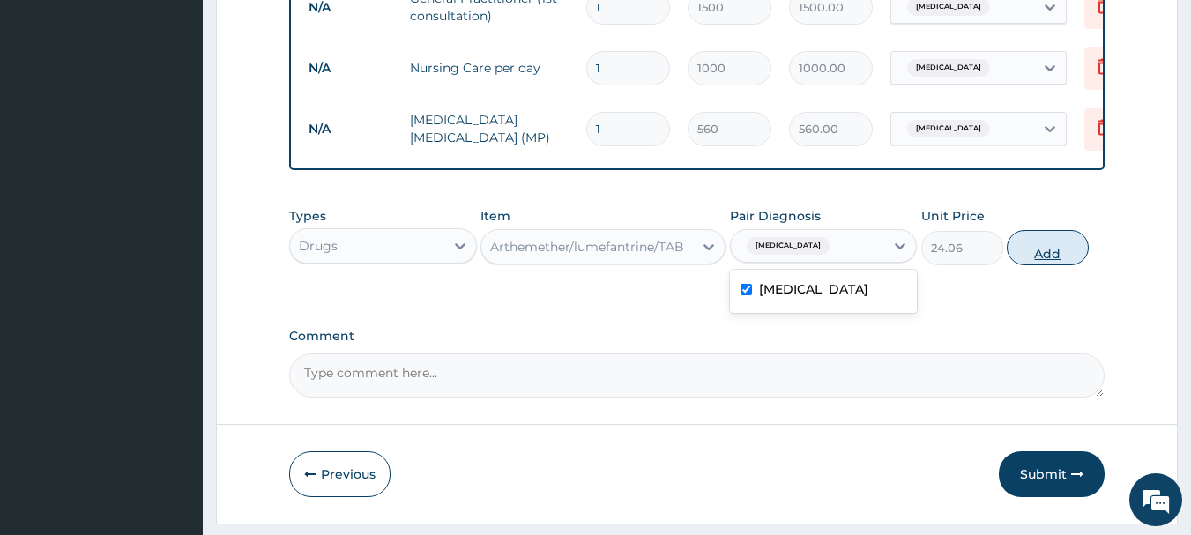
click at [1061, 260] on button "Add" at bounding box center [1048, 247] width 82 height 35
type input "0"
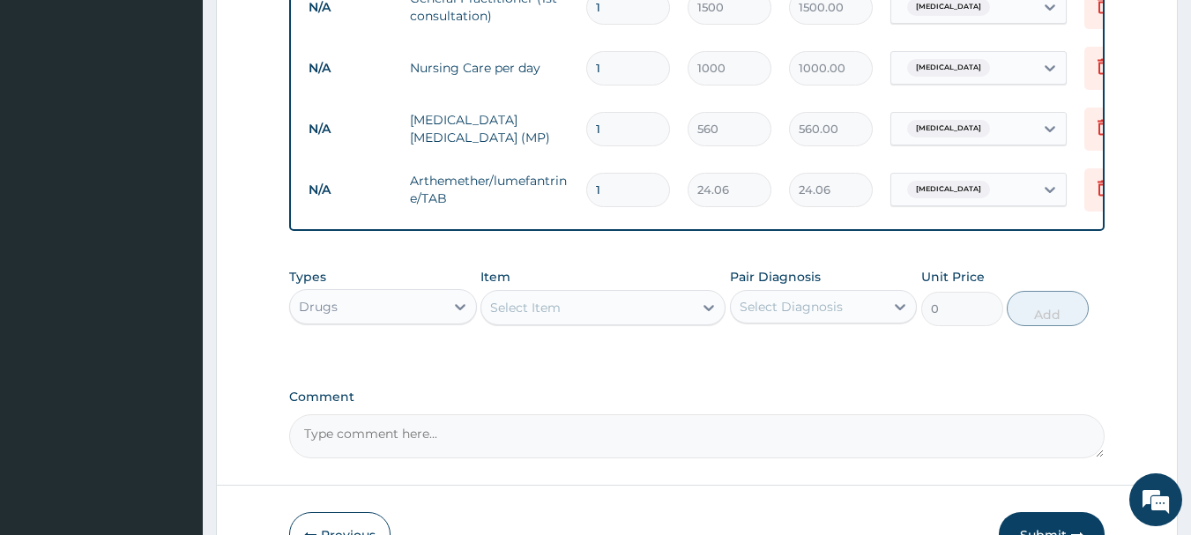
click at [622, 317] on div "Select Item" at bounding box center [587, 308] width 212 height 28
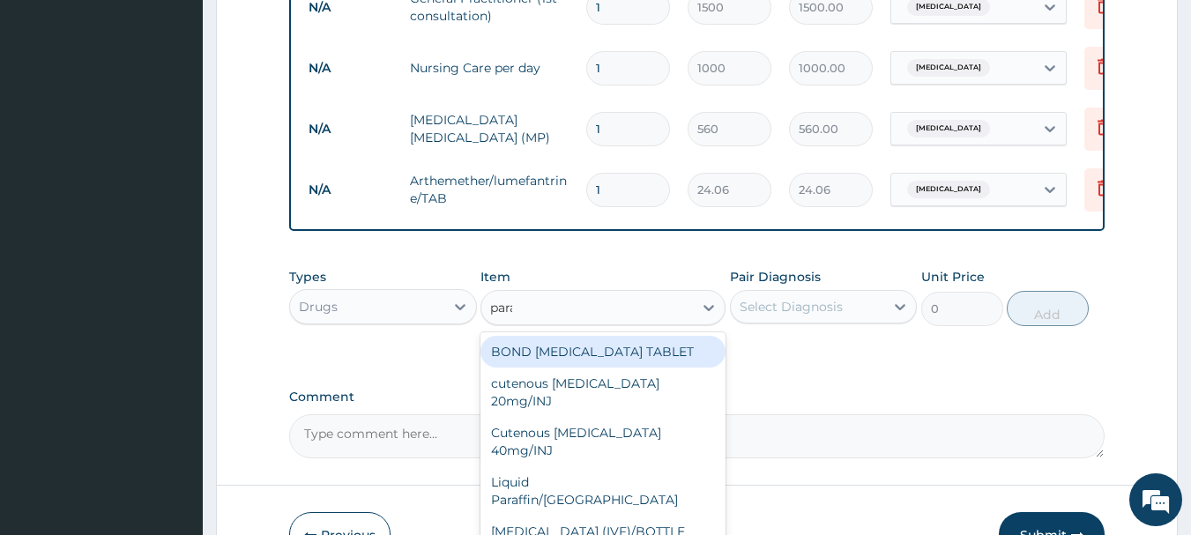
type input "parac"
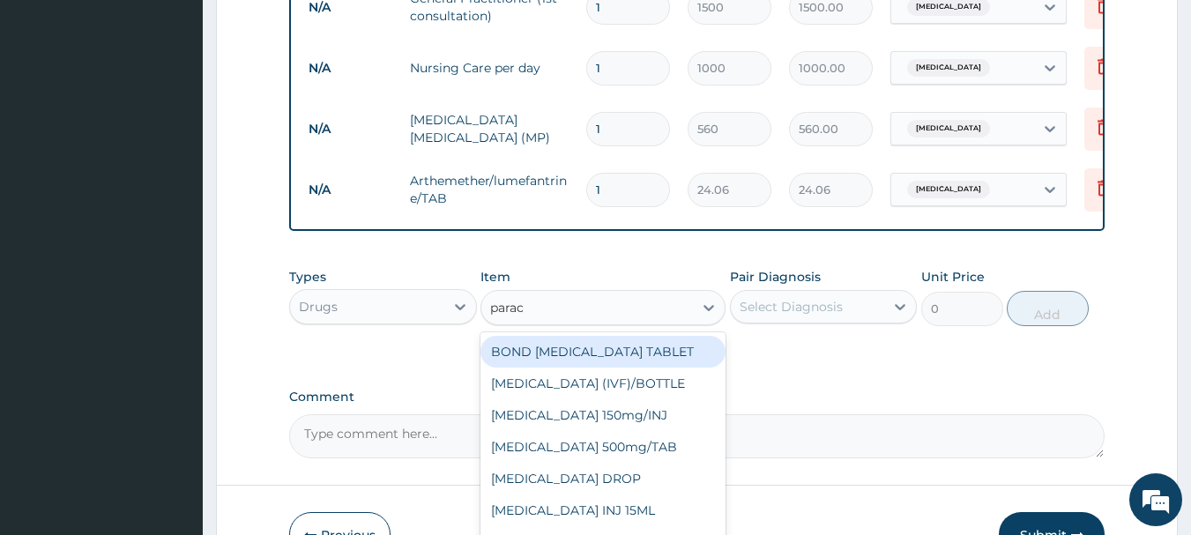
click at [635, 362] on div "BOND PARACETAMOL TABLET" at bounding box center [603, 352] width 245 height 32
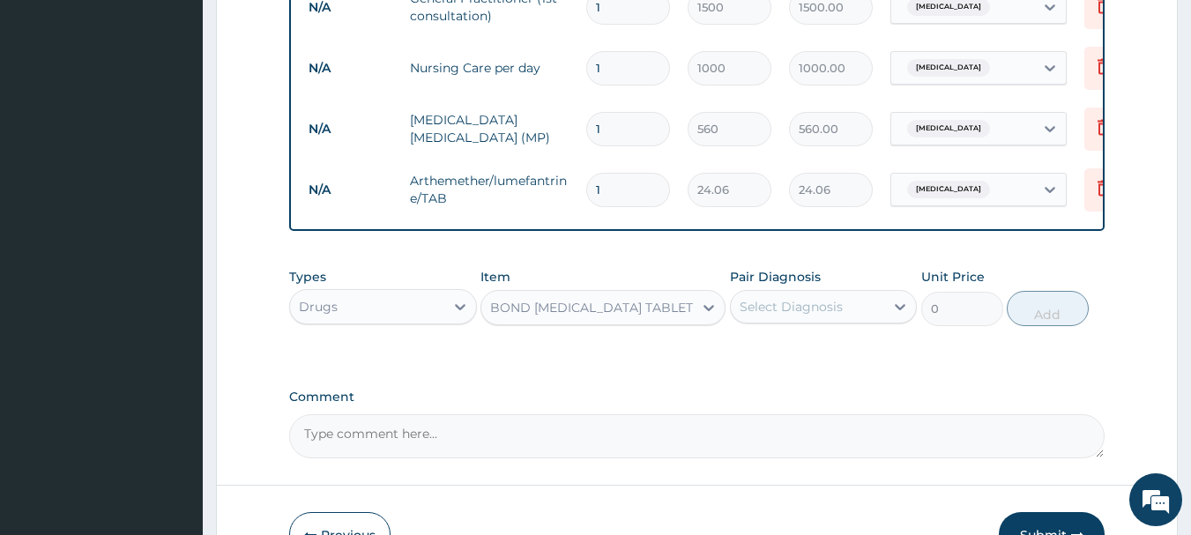
type input "1.05"
click at [629, 317] on div "BOND PARACETAMOL TABLET" at bounding box center [591, 308] width 203 height 18
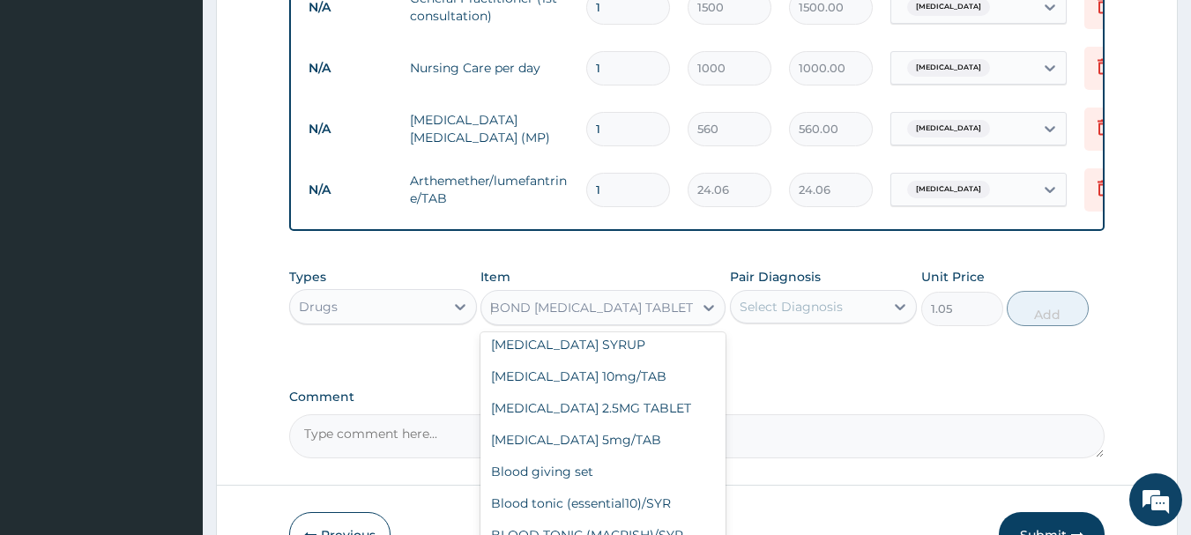
scroll to position [0, 0]
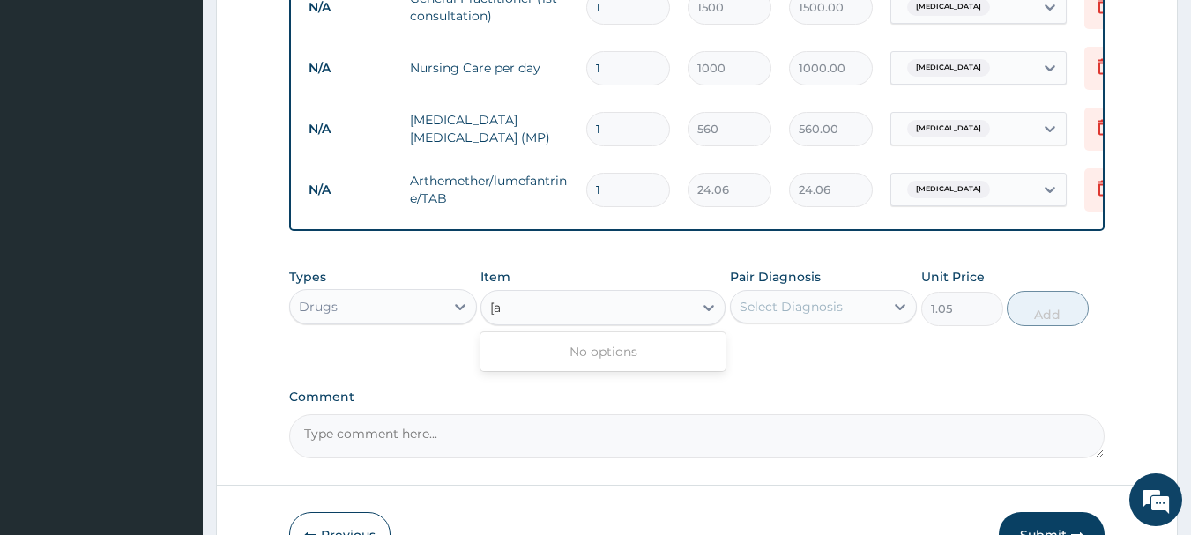
type input "["
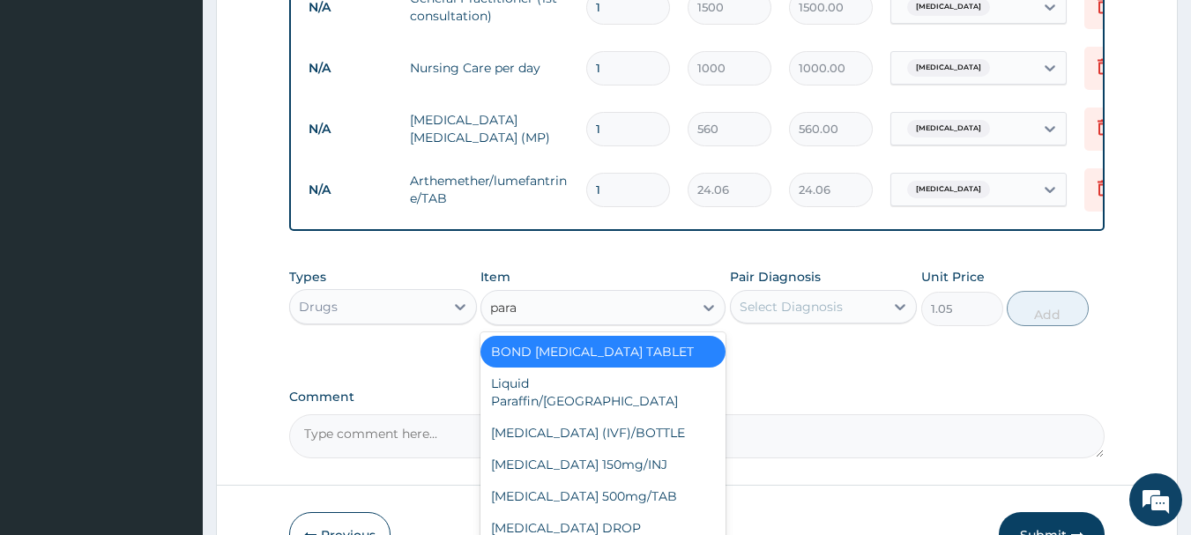
type input "parac"
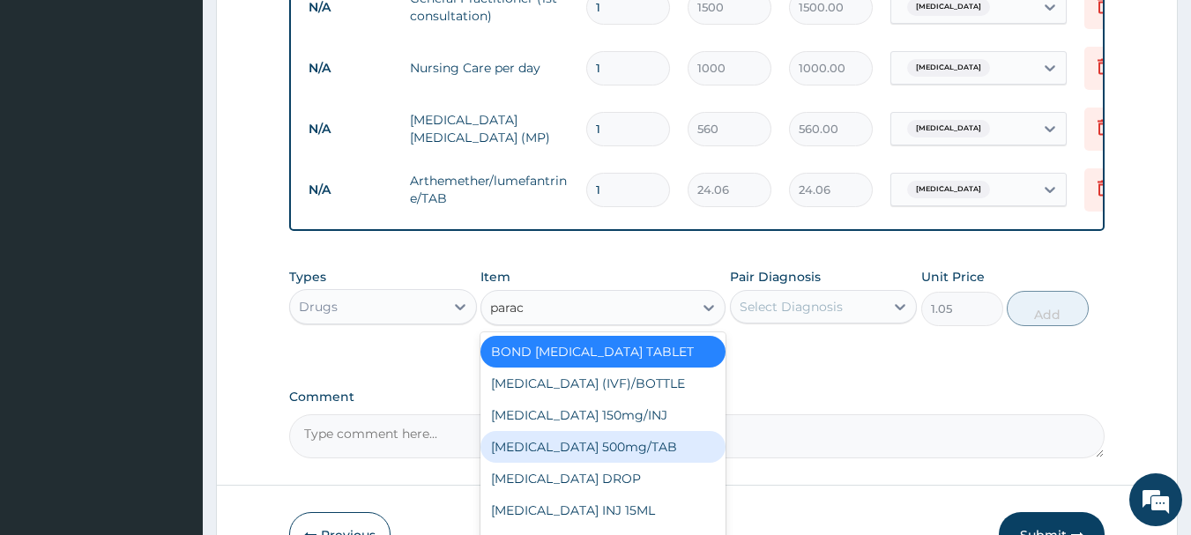
click at [632, 457] on div "PARACETAMOL 500mg/TAB" at bounding box center [603, 447] width 245 height 32
type input "5.25"
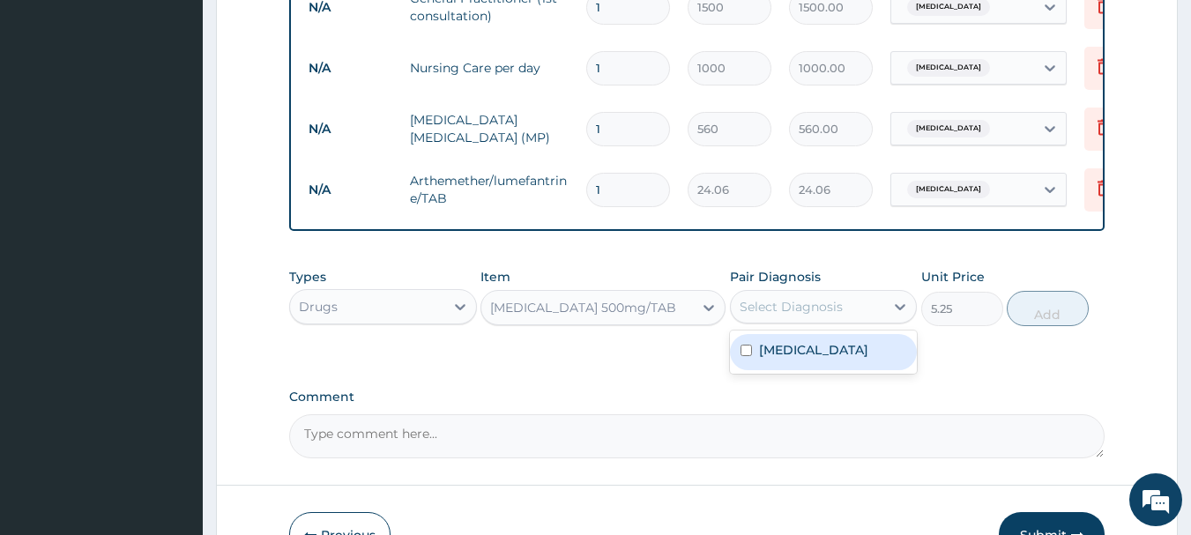
click at [777, 316] on div "Select Diagnosis" at bounding box center [791, 307] width 103 height 18
drag, startPoint x: 806, startPoint y: 366, endPoint x: 1016, endPoint y: 333, distance: 212.4
click at [817, 359] on label "Falciparum malaria" at bounding box center [813, 350] width 109 height 18
checkbox input "true"
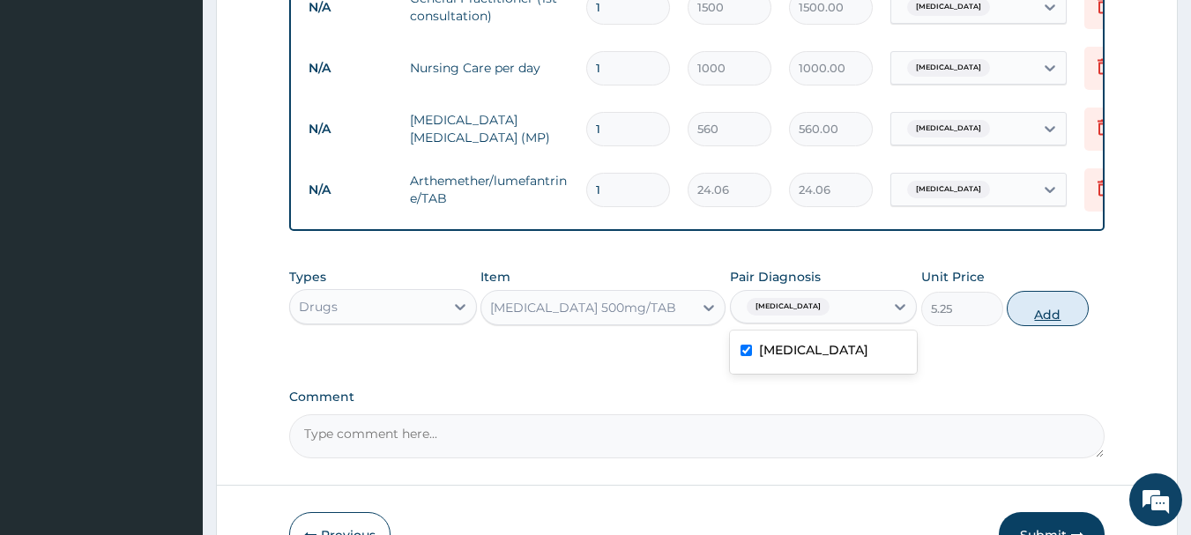
click at [1058, 317] on button "Add" at bounding box center [1048, 308] width 82 height 35
type input "0"
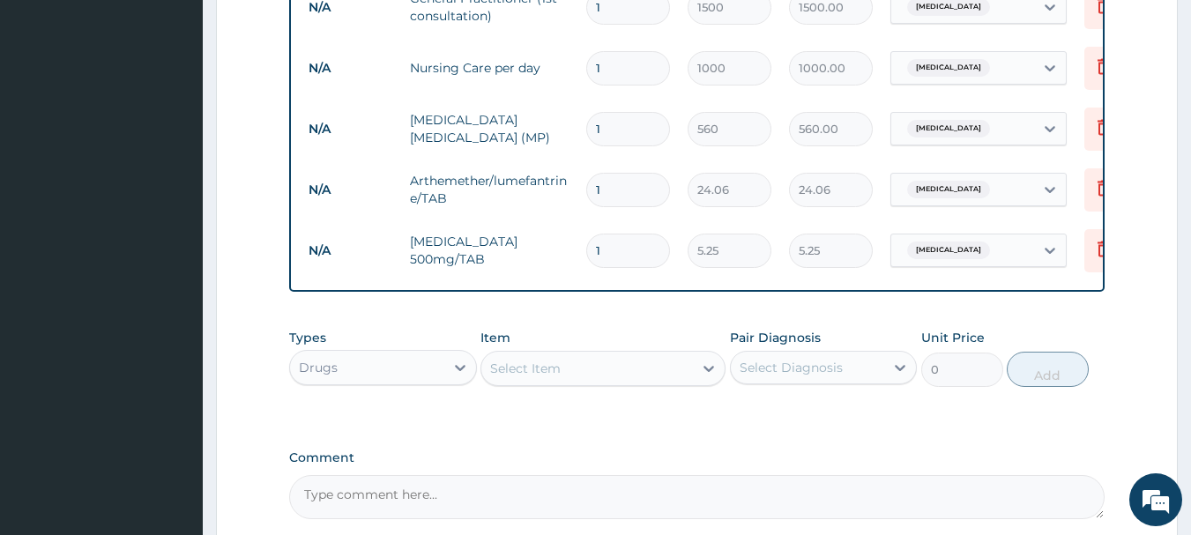
click at [598, 383] on div "Select Item" at bounding box center [587, 368] width 212 height 28
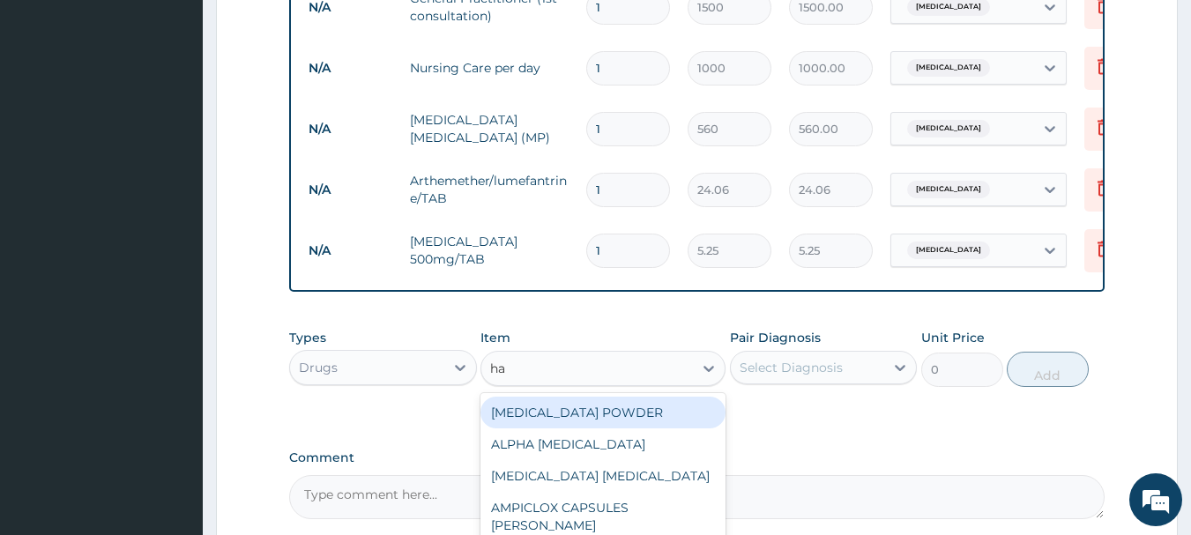
type input "h"
type input "foli"
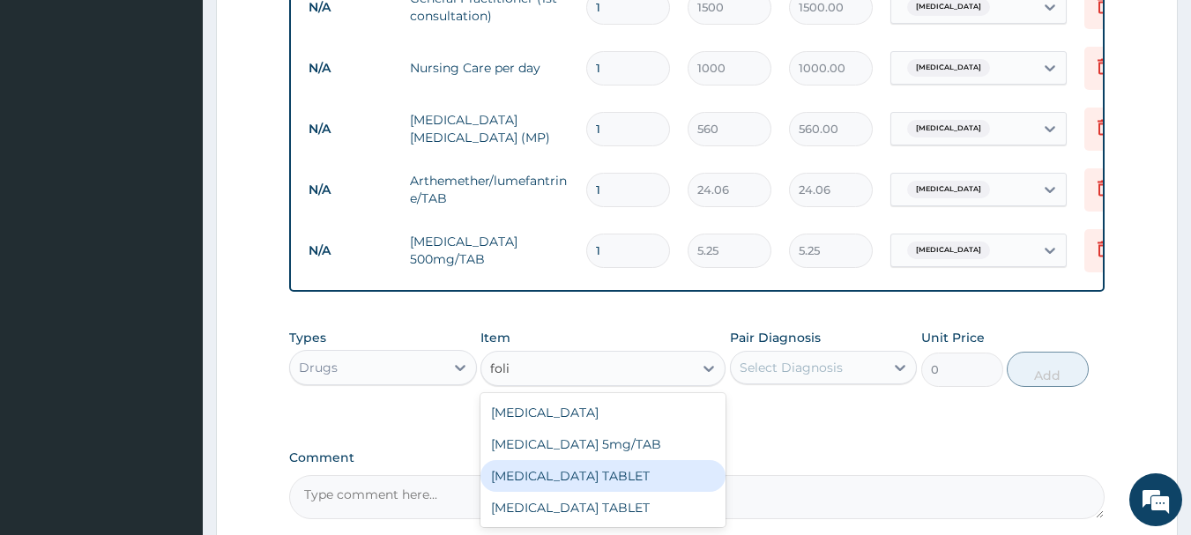
click at [629, 487] on div "FOLIC ACID TABLET" at bounding box center [603, 476] width 245 height 32
type input "2.1"
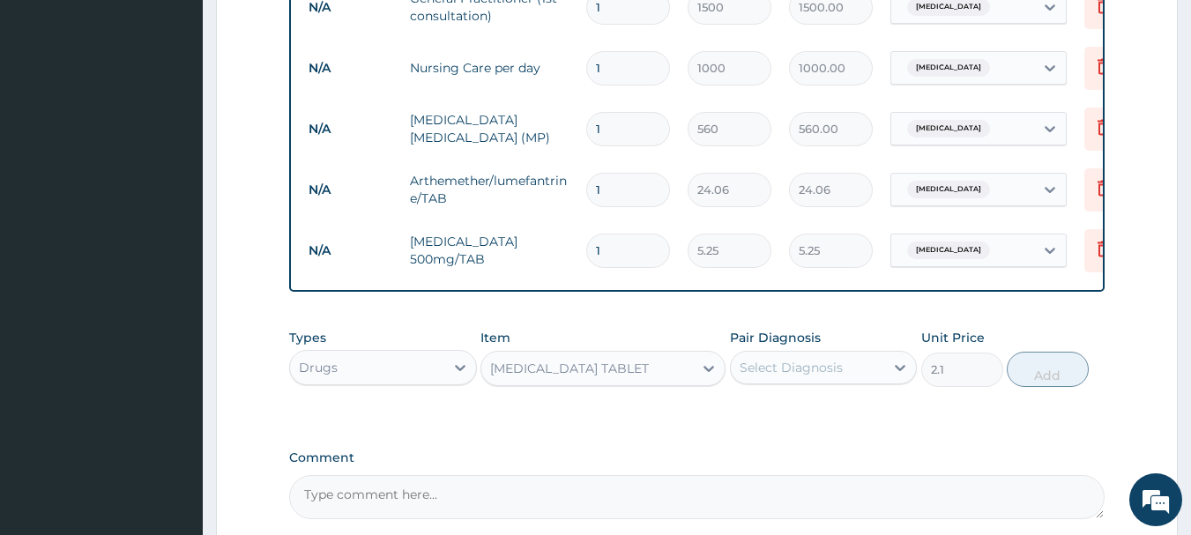
click at [617, 381] on div "FOLIC ACID TABLET" at bounding box center [587, 368] width 212 height 28
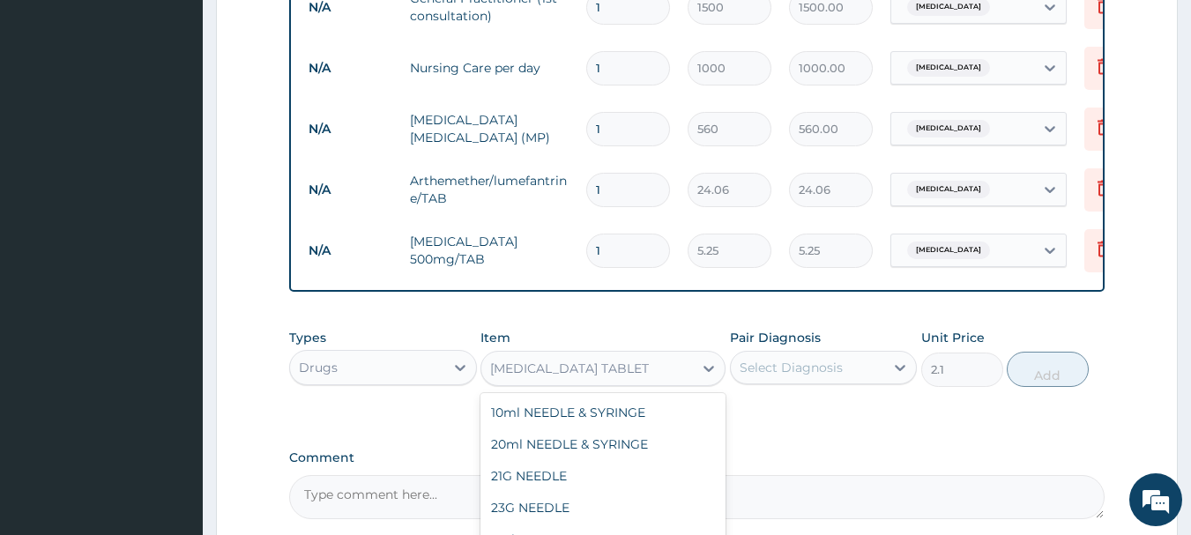
scroll to position [22062, 0]
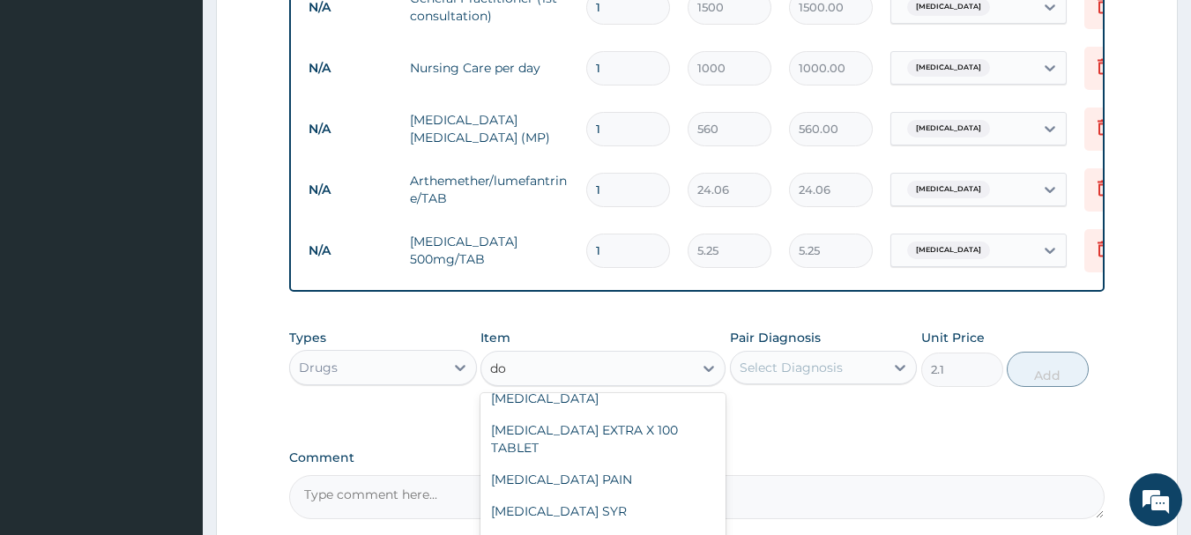
type input "d"
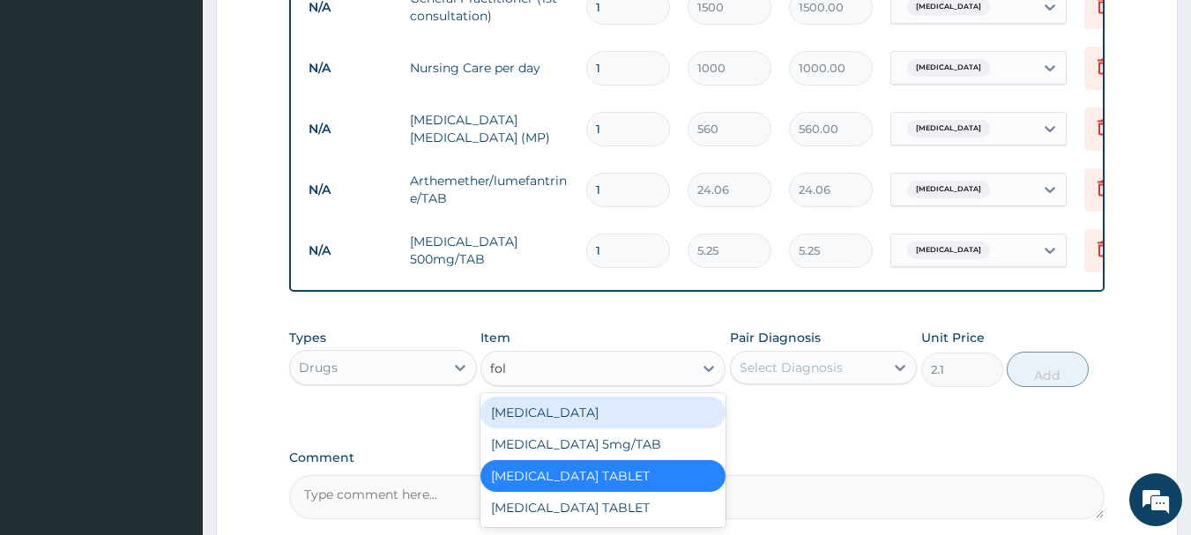
scroll to position [0, 0]
type input "folic"
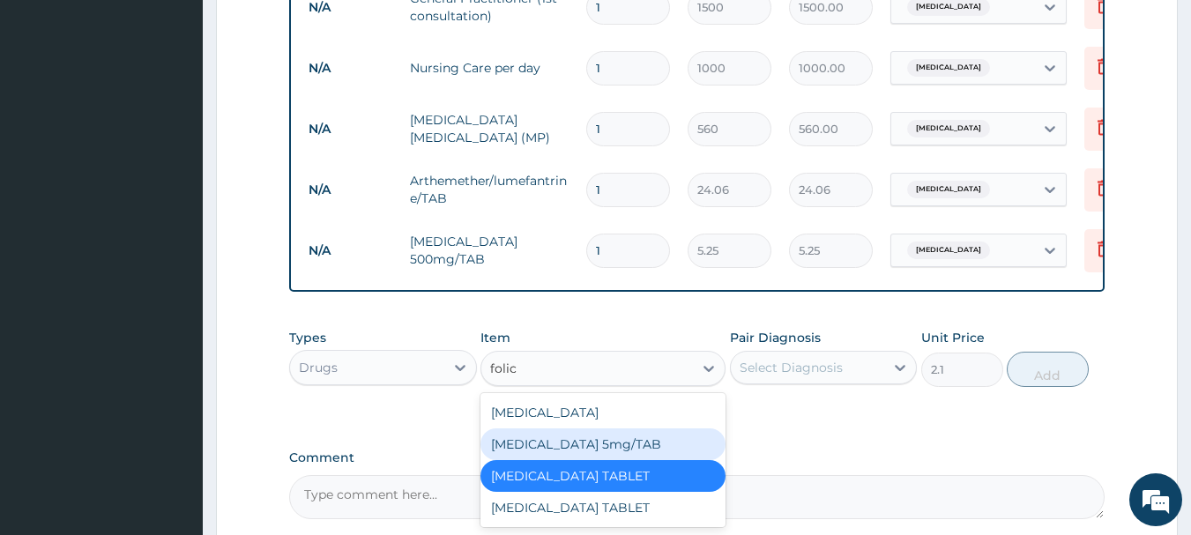
click at [611, 449] on div "FOLIC acid 5mg/TAB" at bounding box center [603, 445] width 245 height 32
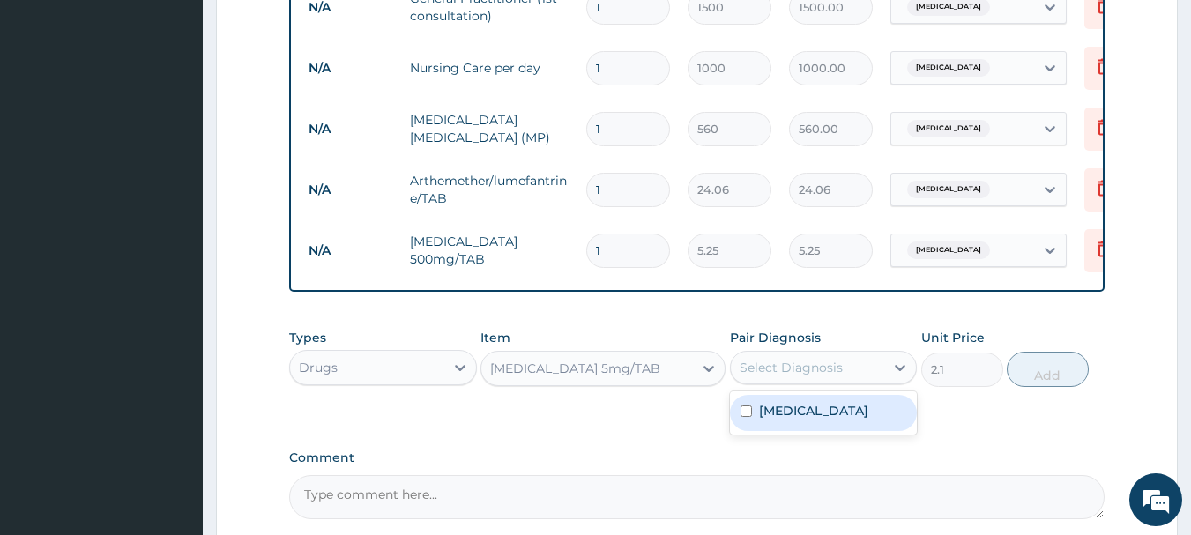
click at [754, 377] on div "Select Diagnosis" at bounding box center [791, 368] width 103 height 18
drag, startPoint x: 779, startPoint y: 420, endPoint x: 999, endPoint y: 393, distance: 222.0
click at [784, 420] on label "Falciparum malaria" at bounding box center [813, 411] width 109 height 18
checkbox input "true"
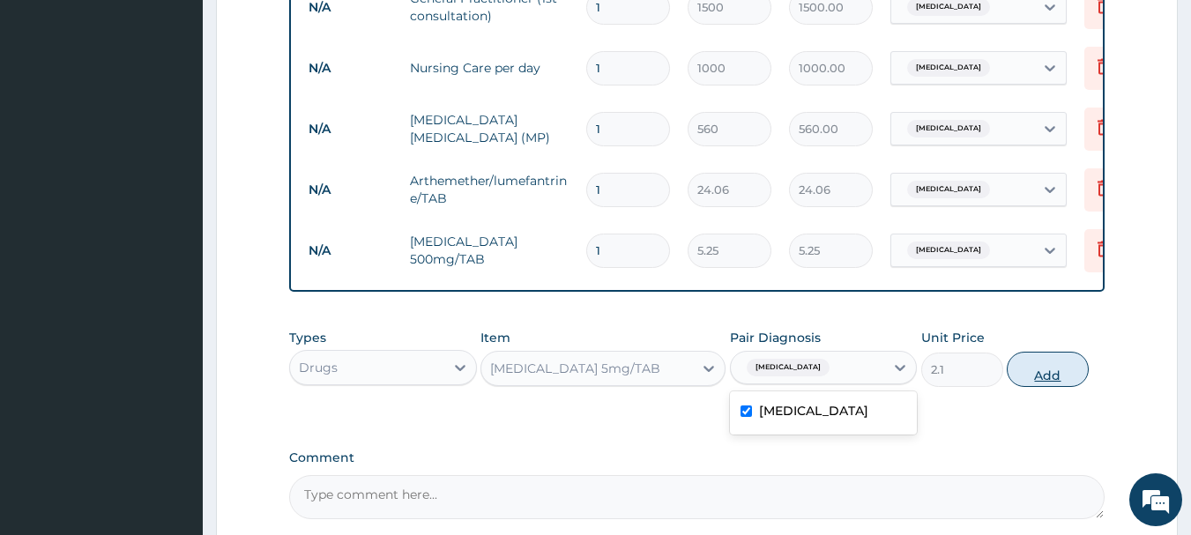
click at [1048, 379] on button "Add" at bounding box center [1048, 369] width 82 height 35
type input "0"
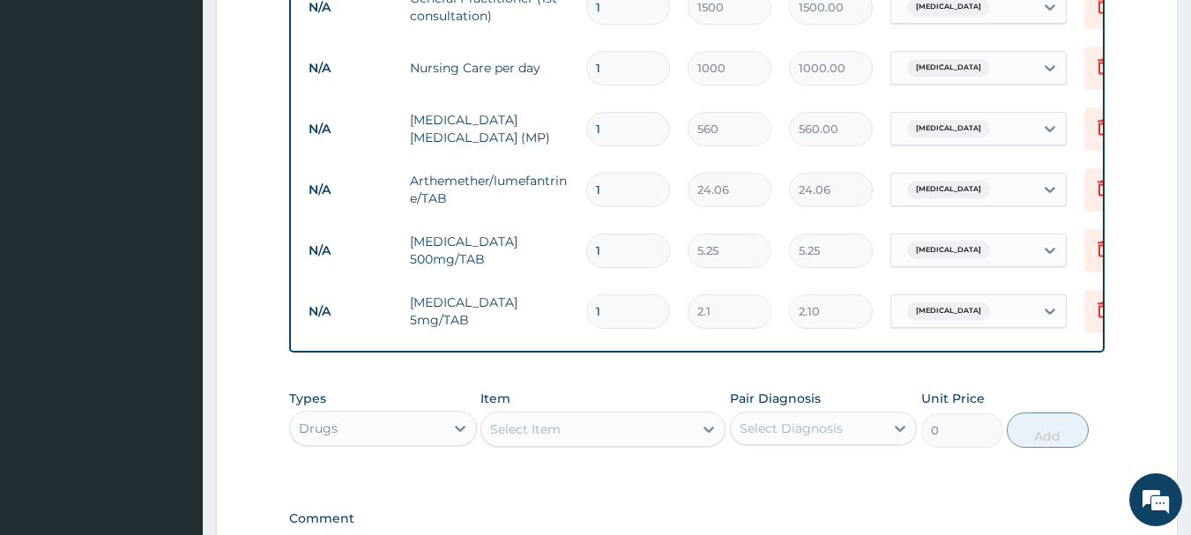
click at [507, 438] on div "Select Item" at bounding box center [525, 430] width 71 height 18
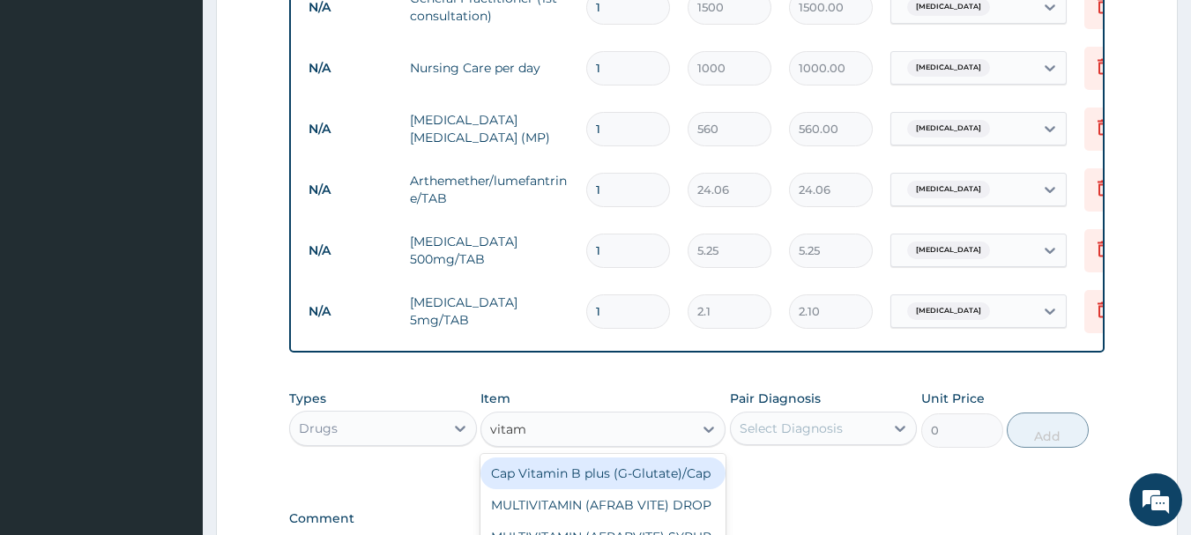
type input "vitamin"
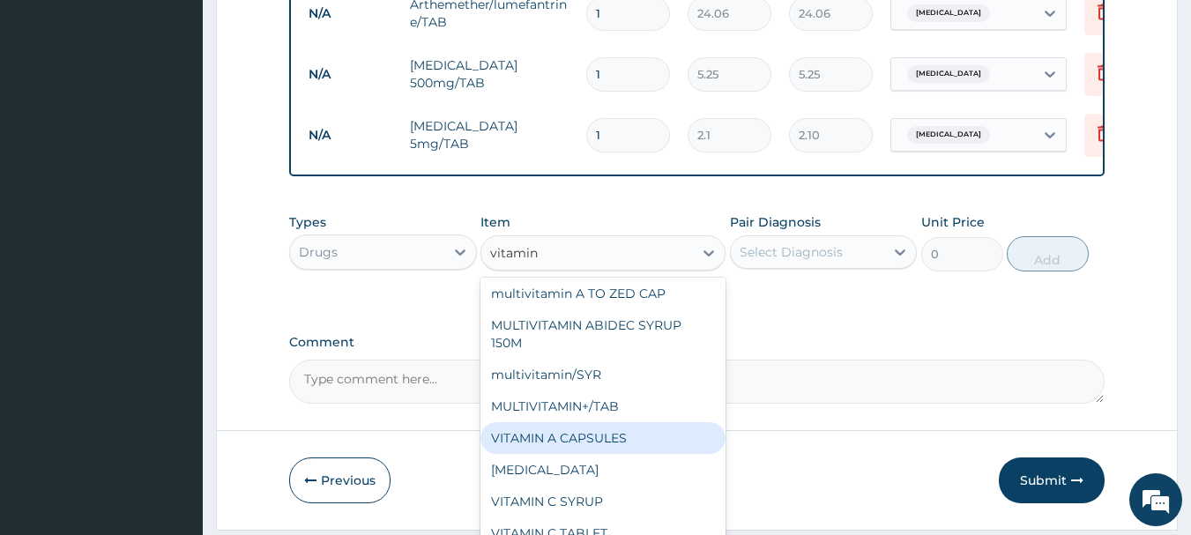
scroll to position [582, 0]
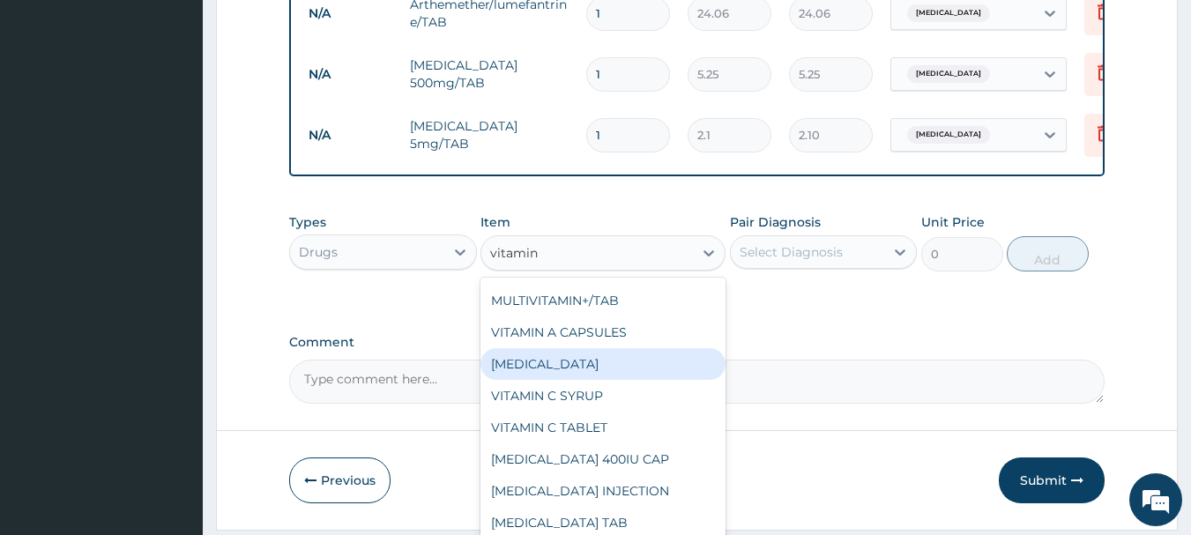
click at [535, 376] on div "VITAMIN B2" at bounding box center [603, 364] width 245 height 32
type input "2.62"
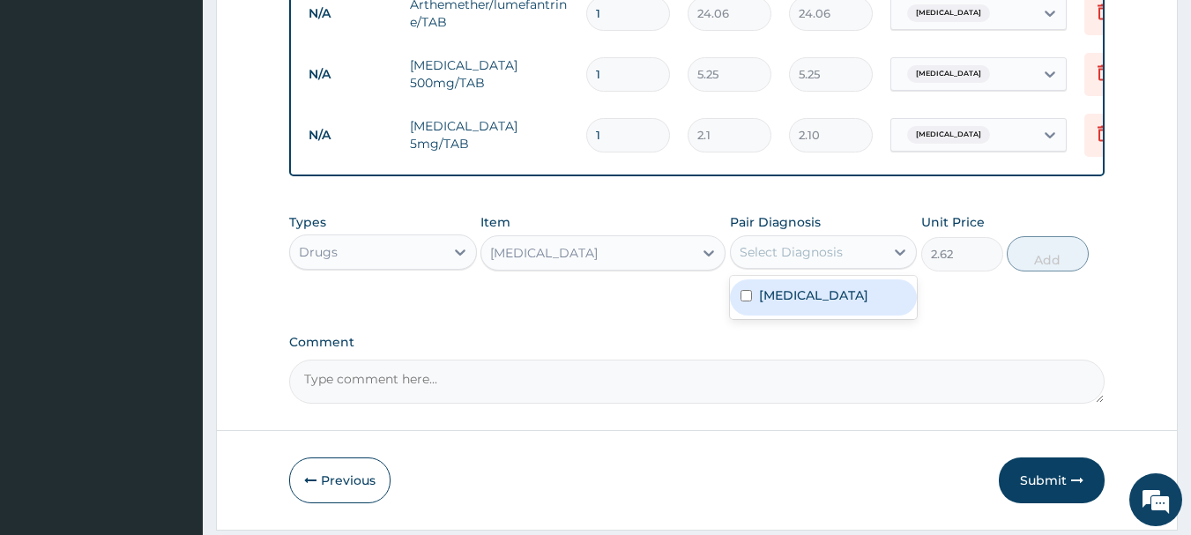
click at [743, 261] on div "Select Diagnosis" at bounding box center [791, 252] width 103 height 18
drag, startPoint x: 757, startPoint y: 306, endPoint x: 919, endPoint y: 280, distance: 163.5
click at [758, 306] on div "Falciparum malaria" at bounding box center [824, 298] width 188 height 36
checkbox input "true"
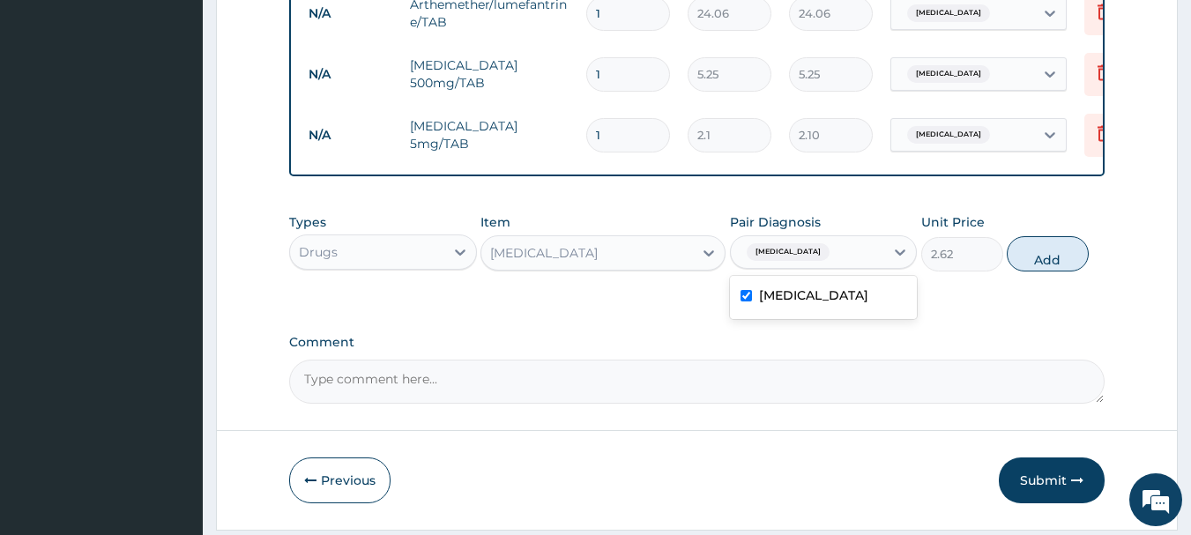
drag, startPoint x: 1069, startPoint y: 266, endPoint x: 687, endPoint y: 314, distance: 384.8
click at [1068, 266] on button "Add" at bounding box center [1048, 253] width 82 height 35
type input "0"
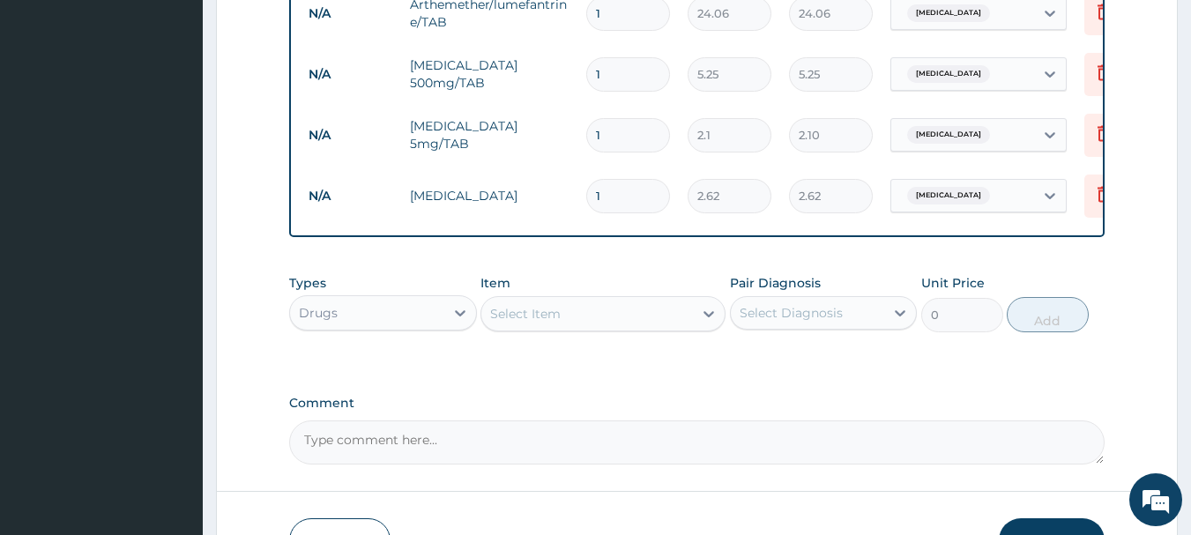
click at [526, 323] on div "Select Item" at bounding box center [525, 314] width 71 height 18
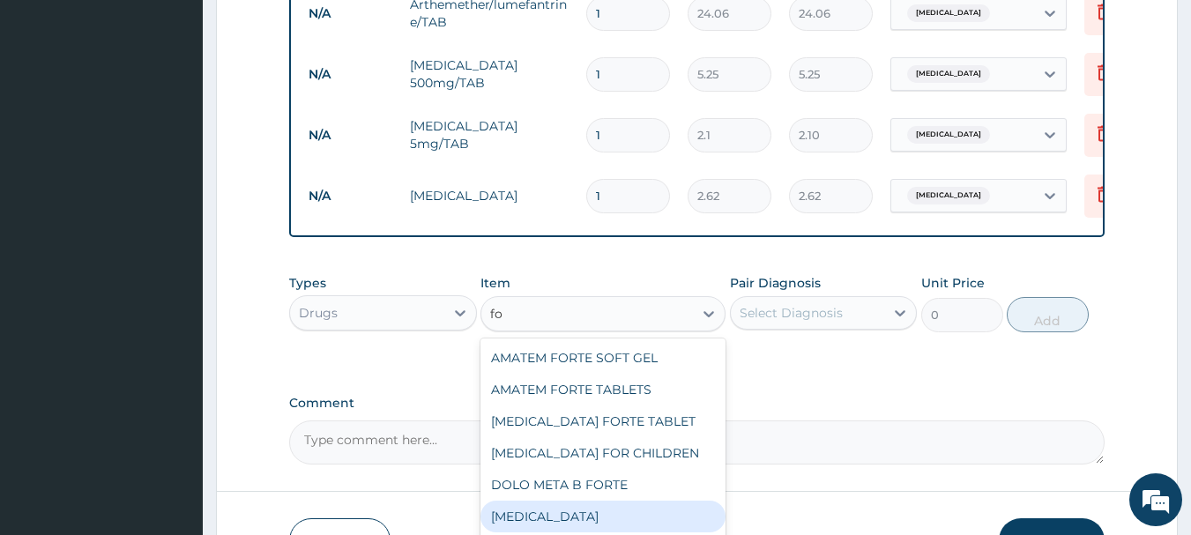
type input "f"
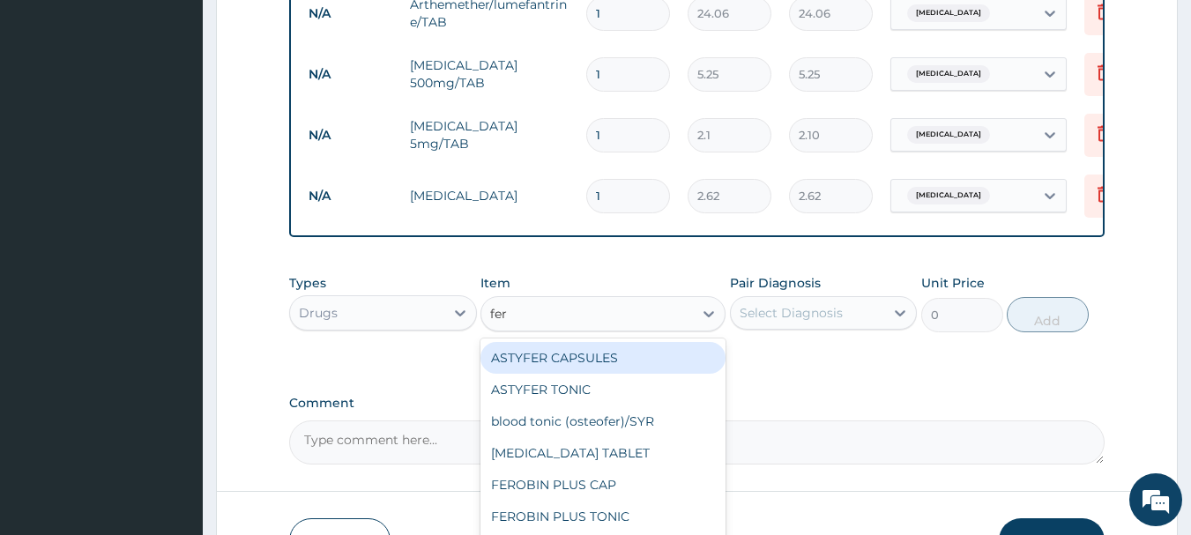
type input "ferr"
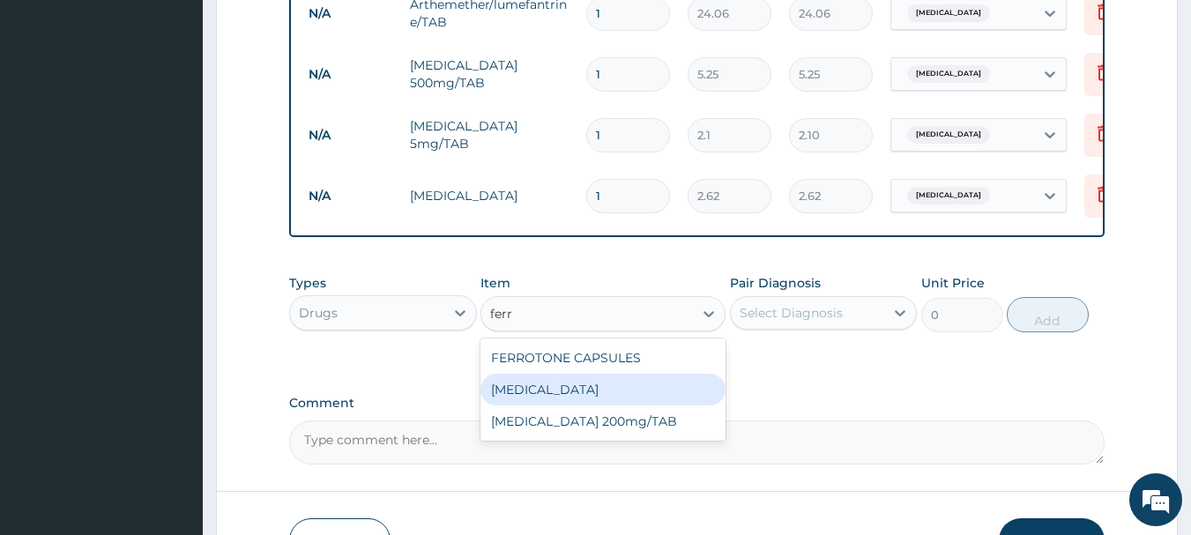
click at [578, 396] on div "FERROUS GLUCONATE" at bounding box center [603, 390] width 245 height 32
type input "3.15"
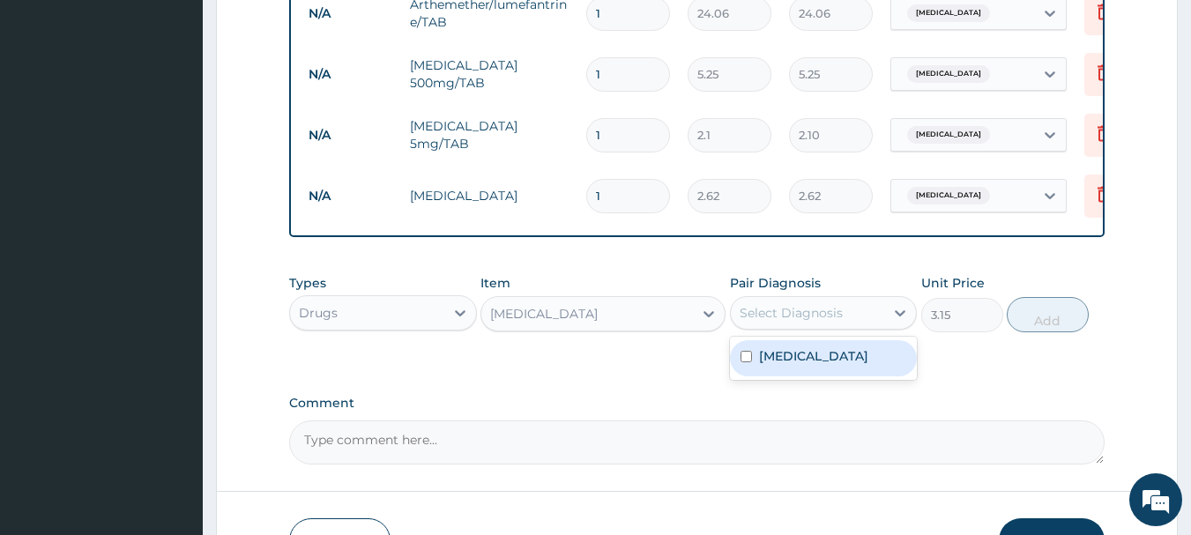
click at [801, 330] on div "Select Diagnosis" at bounding box center [824, 313] width 188 height 34
click at [812, 365] on label "Falciparum malaria" at bounding box center [813, 356] width 109 height 18
checkbox input "true"
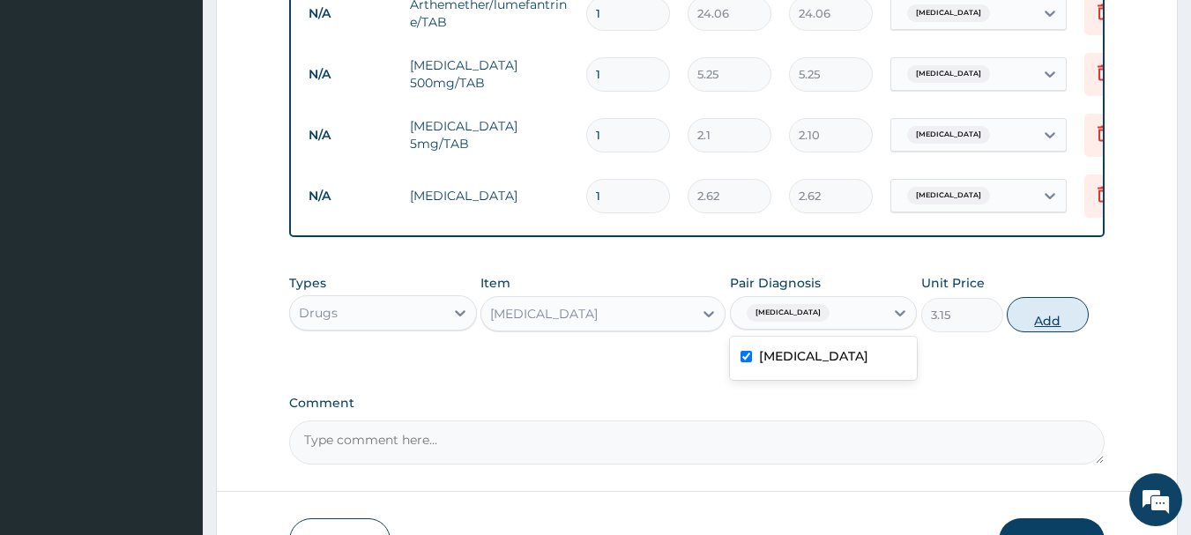
click at [1049, 328] on button "Add" at bounding box center [1048, 314] width 82 height 35
type input "0"
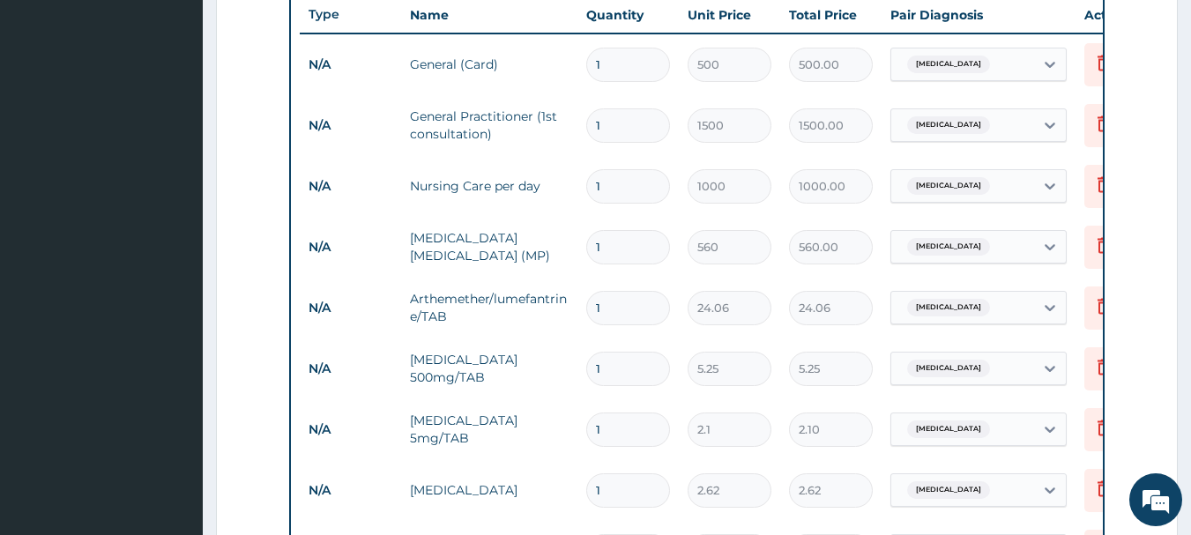
scroll to position [699, 0]
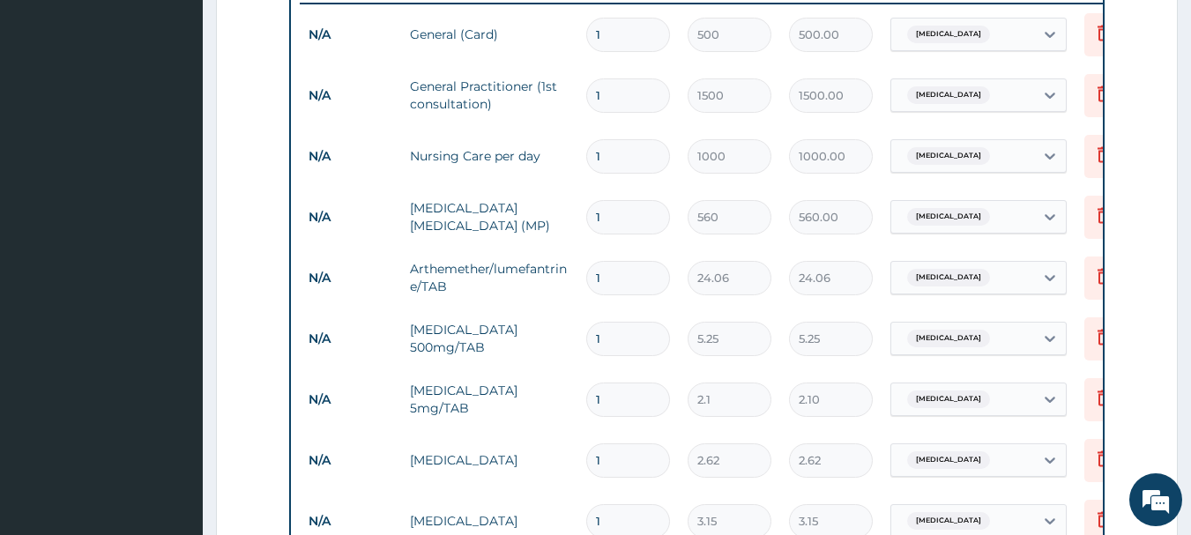
click at [604, 280] on input "1" at bounding box center [628, 278] width 84 height 34
type input "10"
type input "240.60"
type input "10"
click at [611, 347] on input "1" at bounding box center [628, 339] width 84 height 34
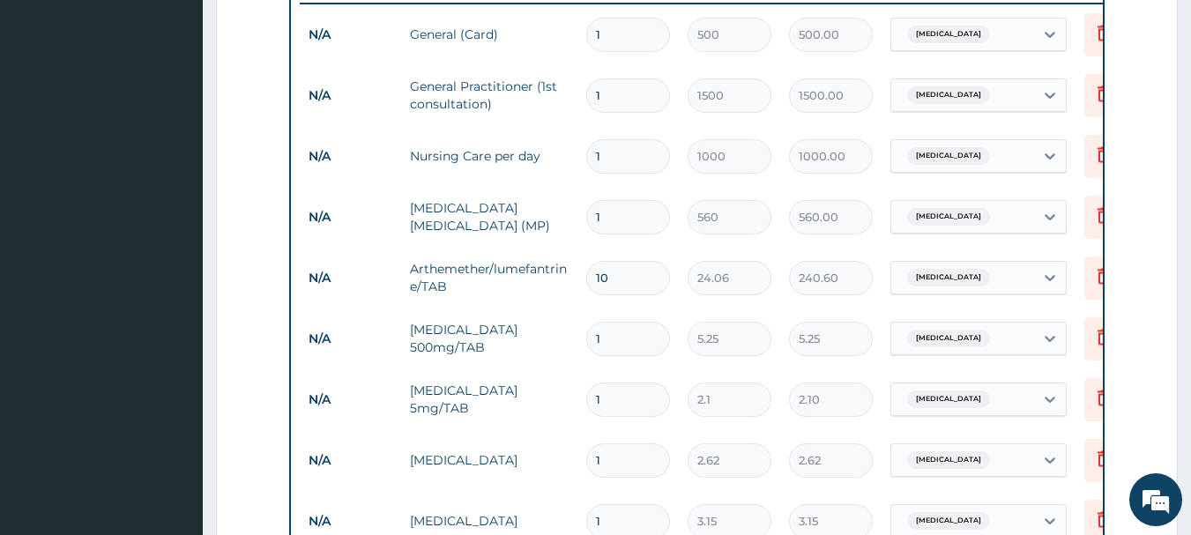
type input "15"
type input "78.75"
type input "15"
click at [603, 402] on input "1" at bounding box center [628, 400] width 84 height 34
type input "15"
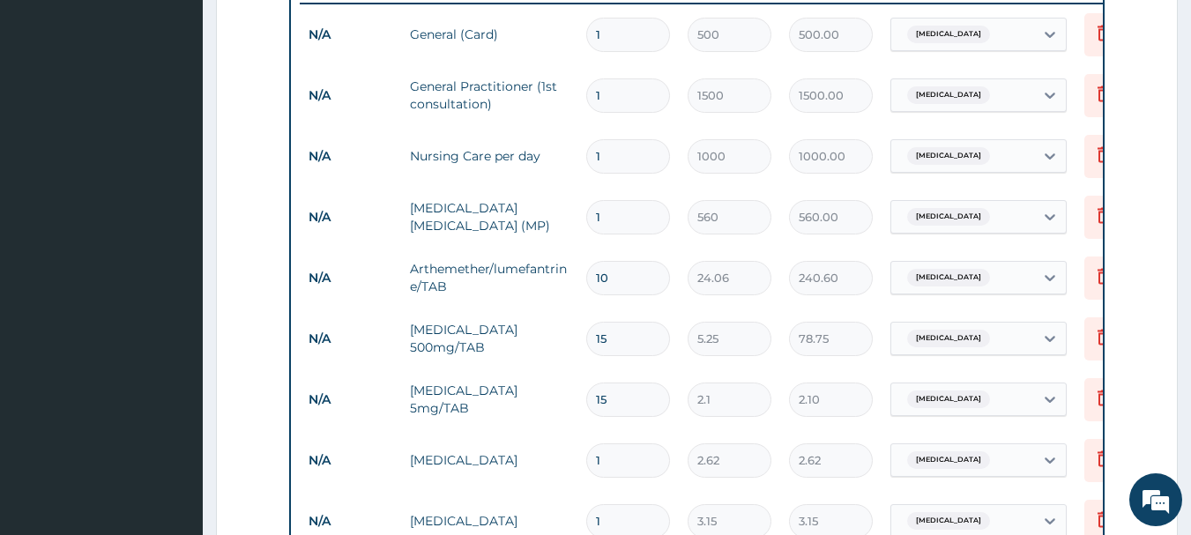
type input "31.50"
type input "15"
click at [613, 451] on input "1" at bounding box center [628, 461] width 84 height 34
type input "15"
type input "39.30"
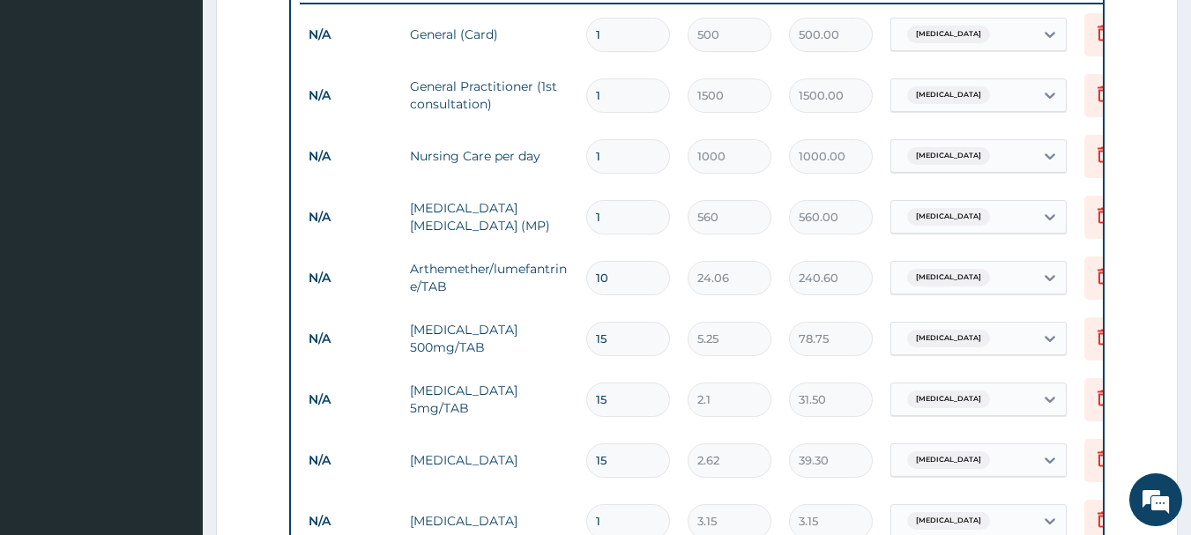
type input "14"
type input "36.68"
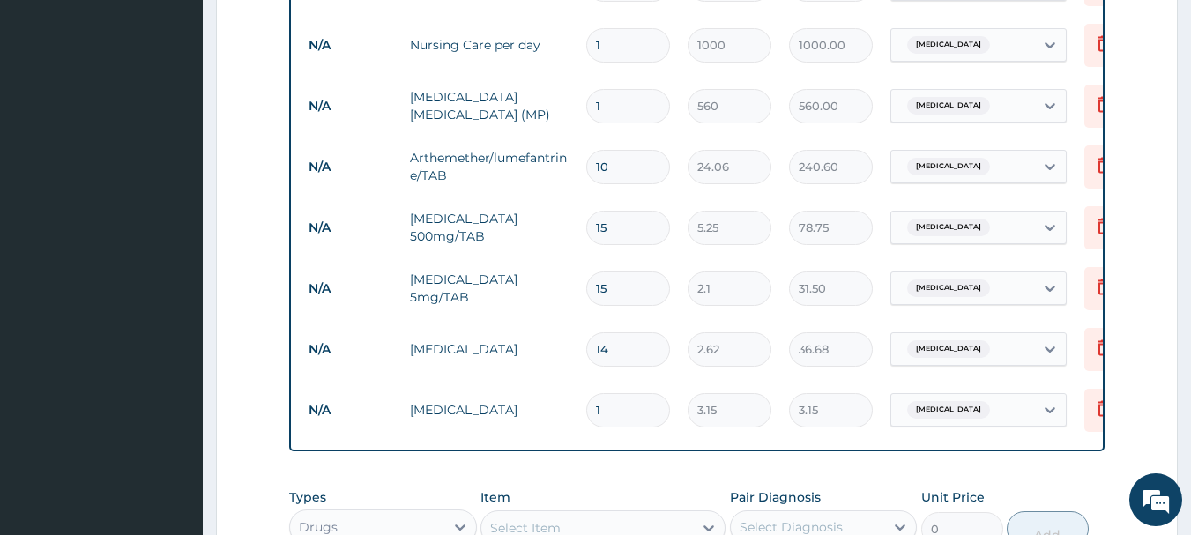
scroll to position [876, 0]
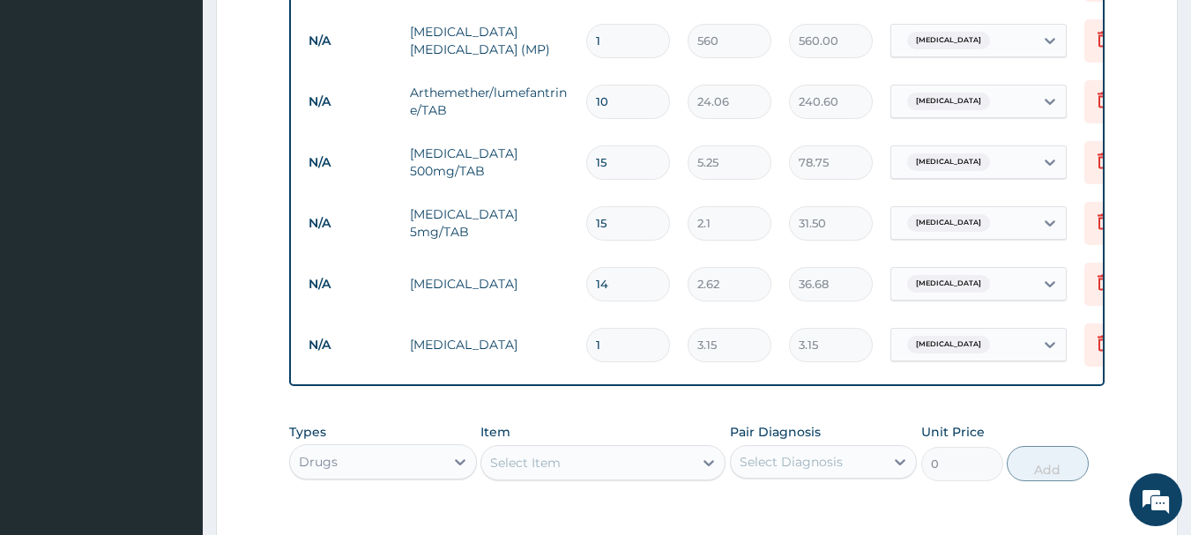
type input "14"
click at [604, 353] on input "1" at bounding box center [628, 345] width 84 height 34
type input "15"
type input "47.25"
type input "16"
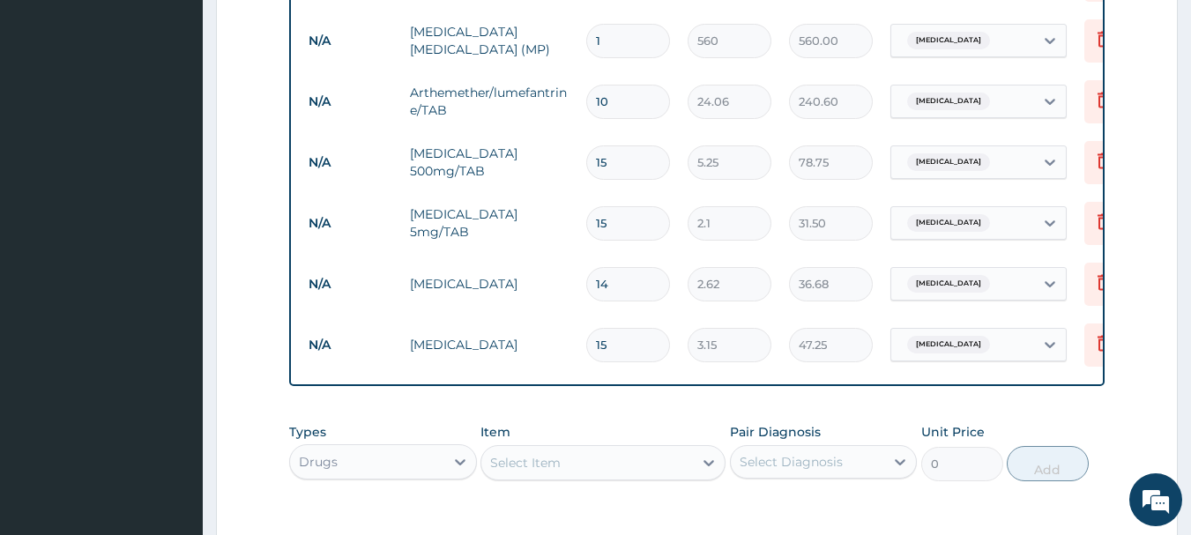
type input "50.40"
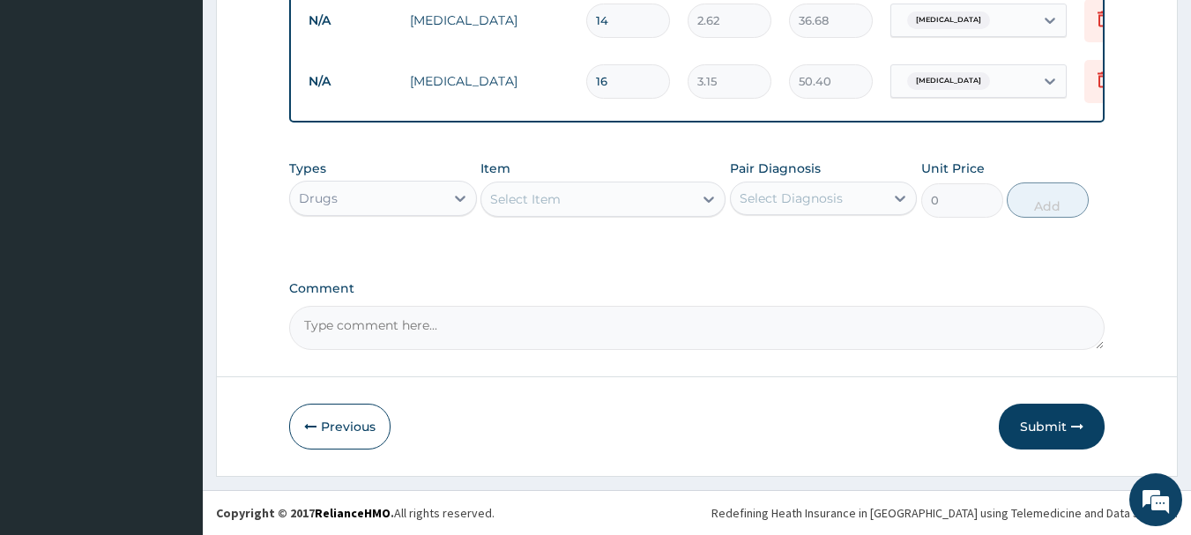
scroll to position [1152, 0]
type input "16"
click at [1013, 424] on button "Submit" at bounding box center [1052, 427] width 106 height 46
click at [1066, 424] on button "Submit" at bounding box center [1052, 427] width 106 height 46
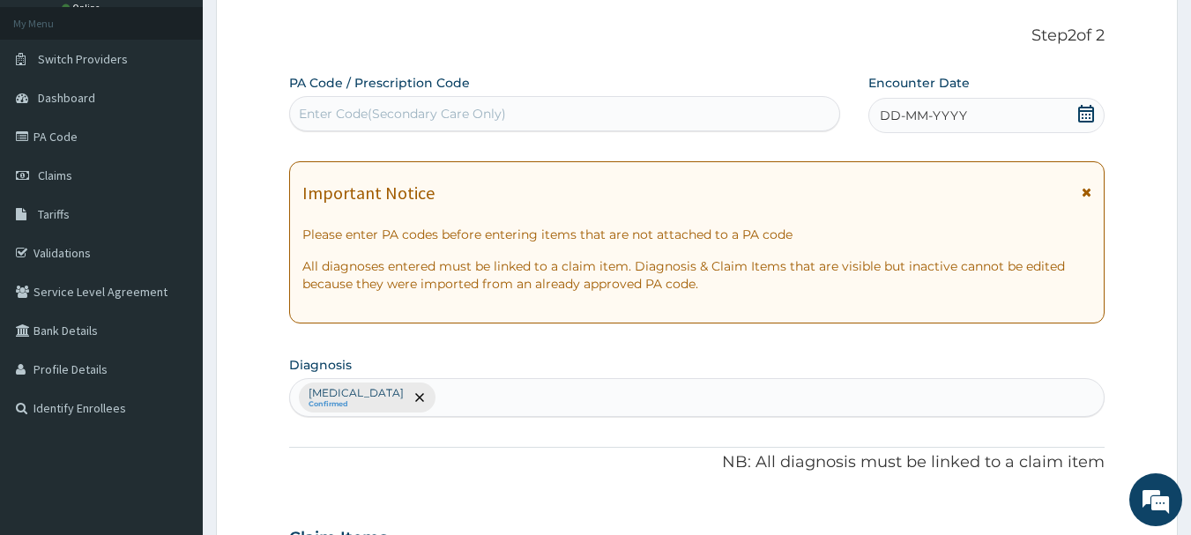
scroll to position [0, 0]
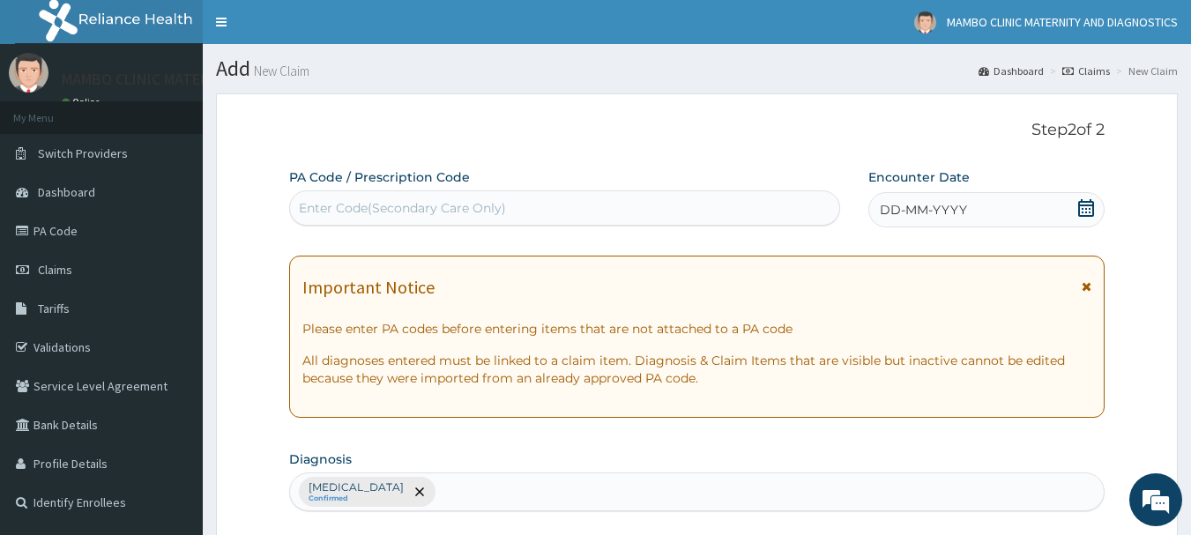
click at [886, 213] on span "DD-MM-YYYY" at bounding box center [923, 210] width 87 height 18
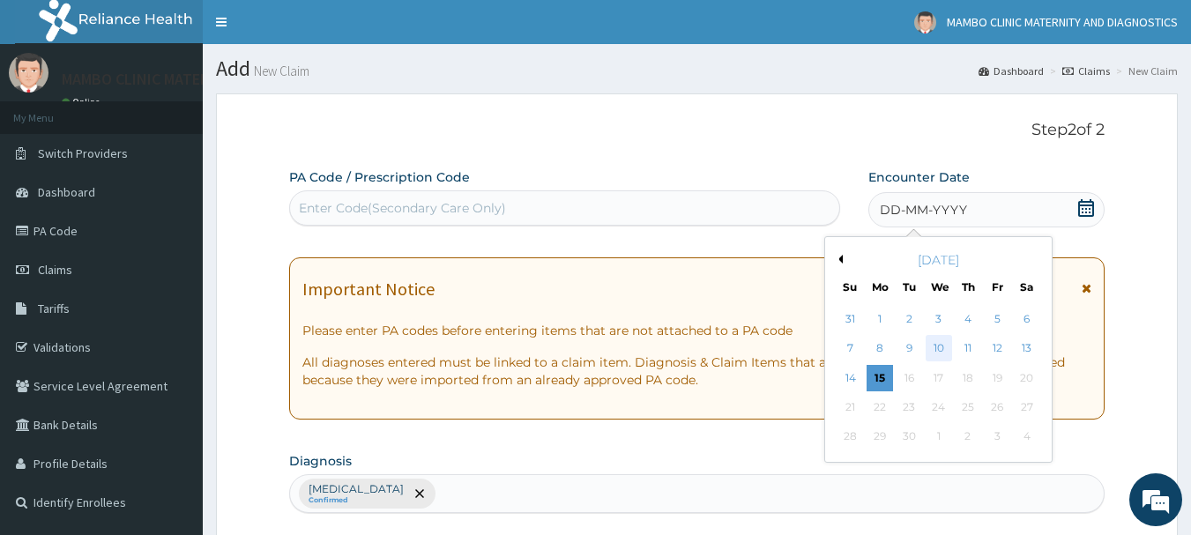
click at [943, 352] on div "10" at bounding box center [939, 349] width 26 height 26
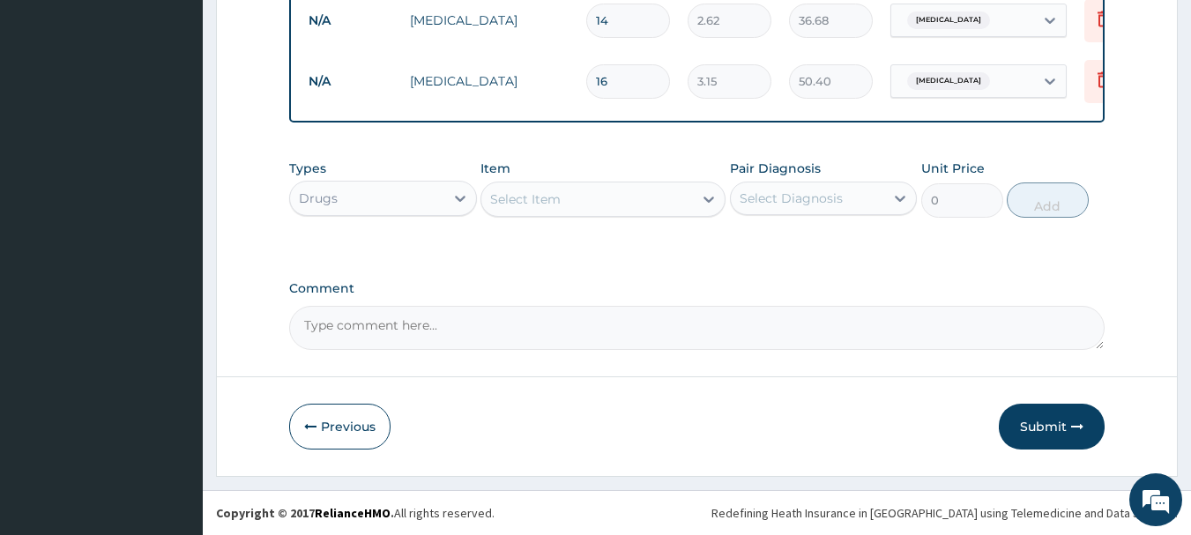
scroll to position [1152, 0]
click at [1062, 419] on button "Submit" at bounding box center [1052, 427] width 106 height 46
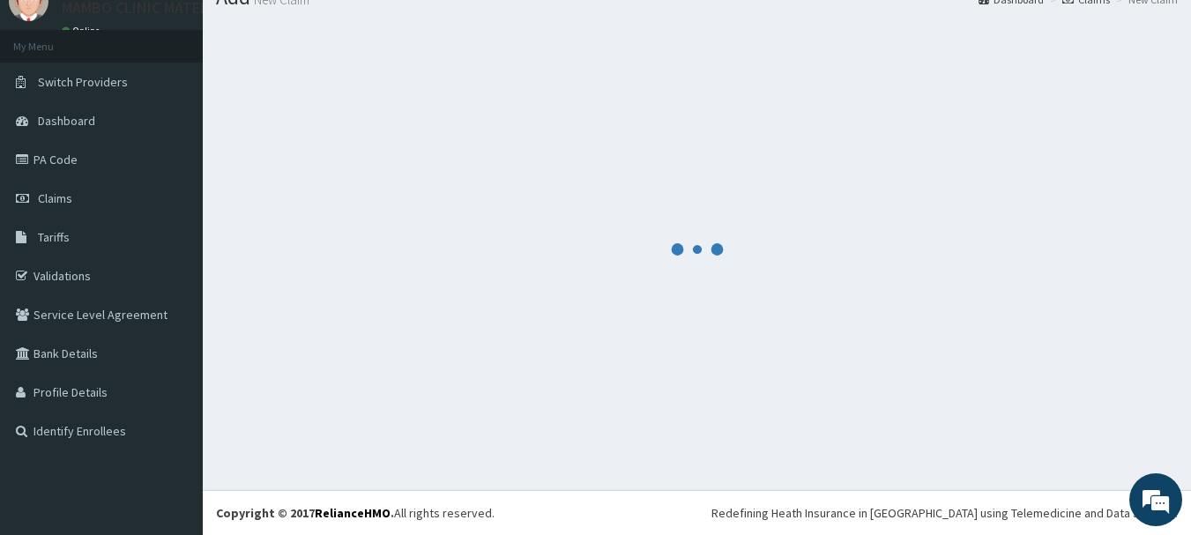
scroll to position [71, 0]
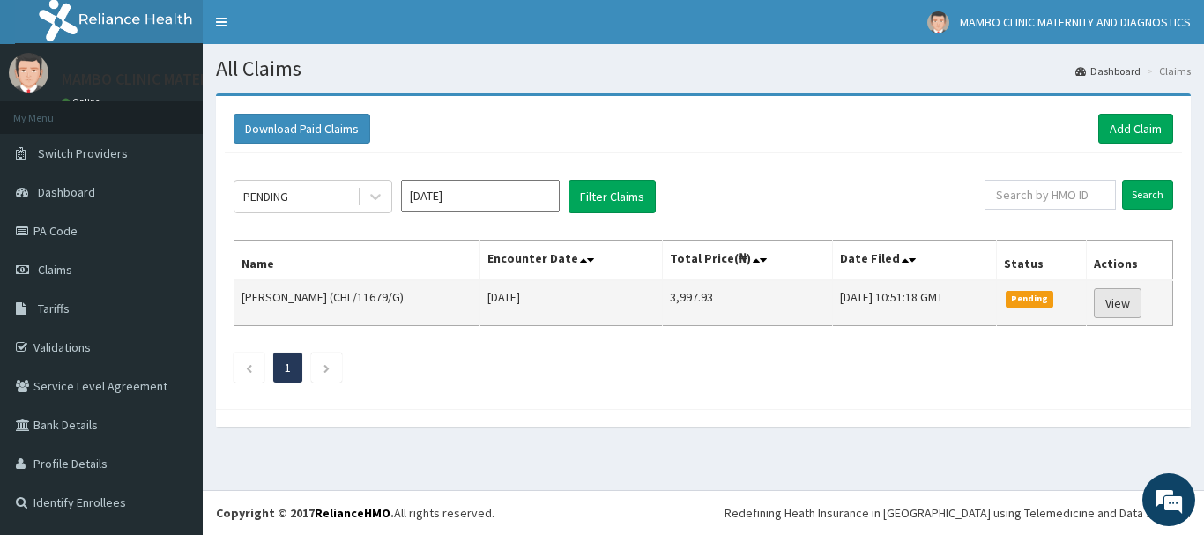
click at [1124, 306] on link "View" at bounding box center [1118, 303] width 48 height 30
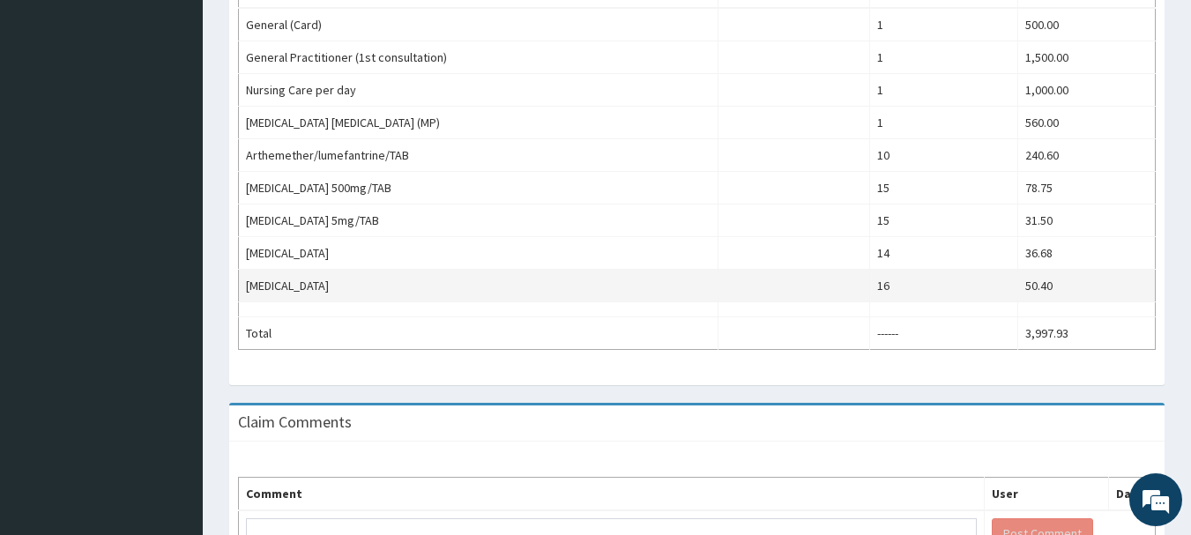
scroll to position [736, 0]
